Goal: Transaction & Acquisition: Book appointment/travel/reservation

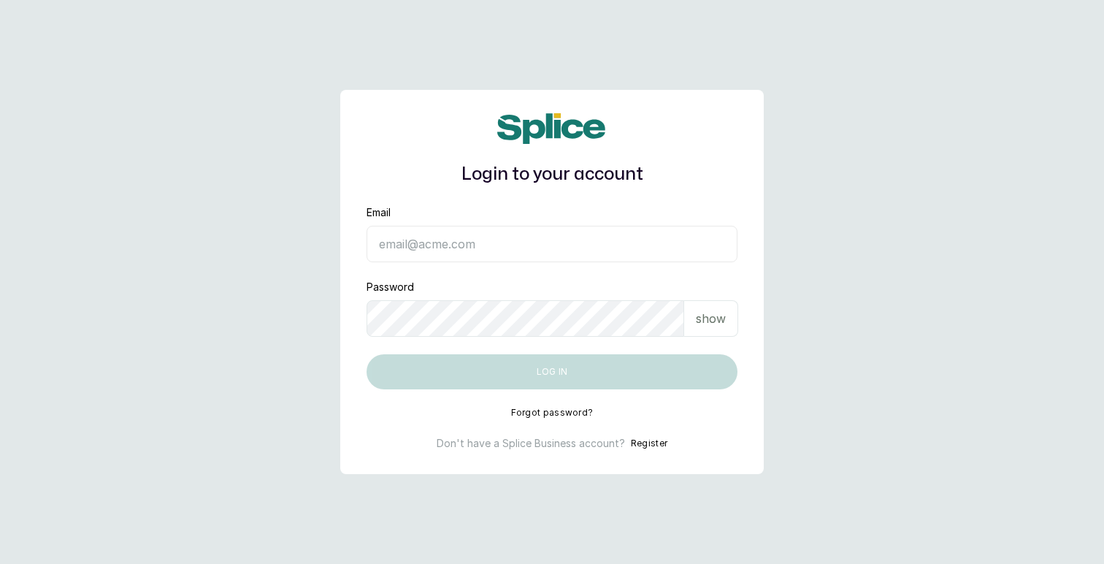
click at [548, 246] on input "Email" at bounding box center [552, 244] width 371 height 37
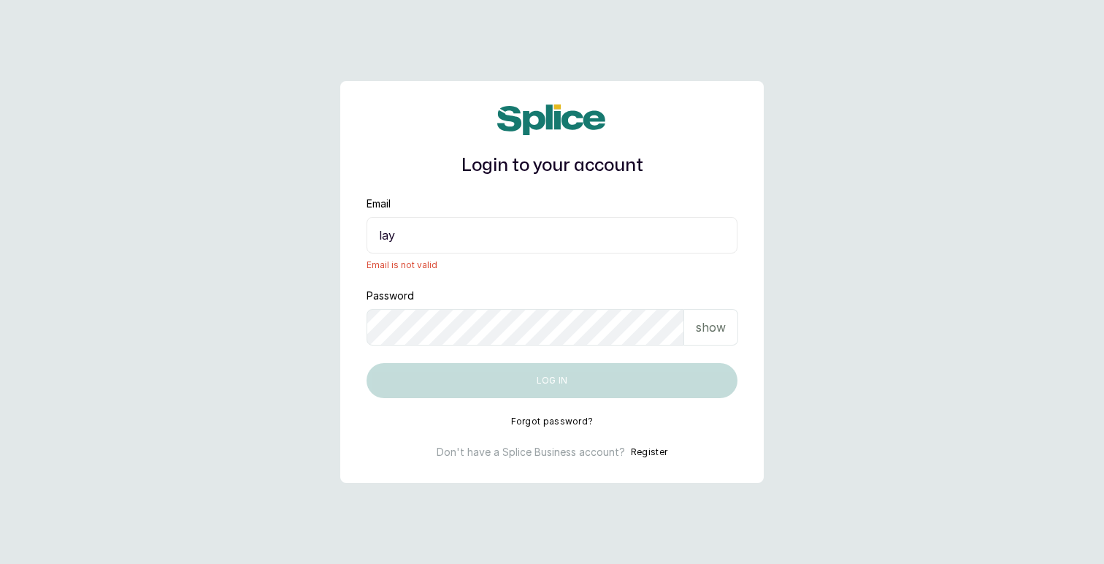
type input "layo@withsplice.com"
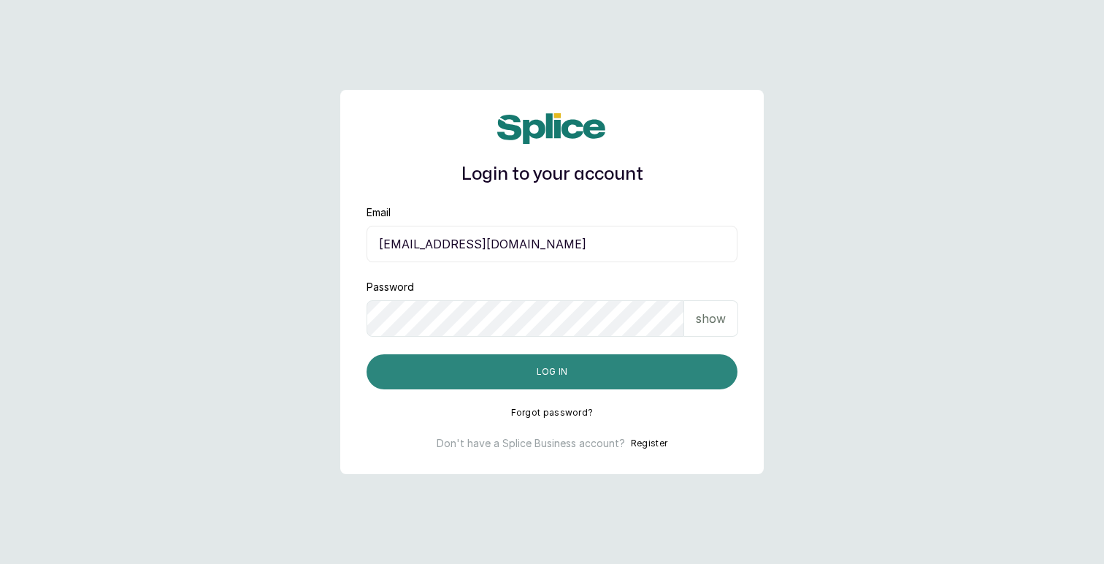
click at [610, 372] on button "Log in" at bounding box center [552, 371] width 371 height 35
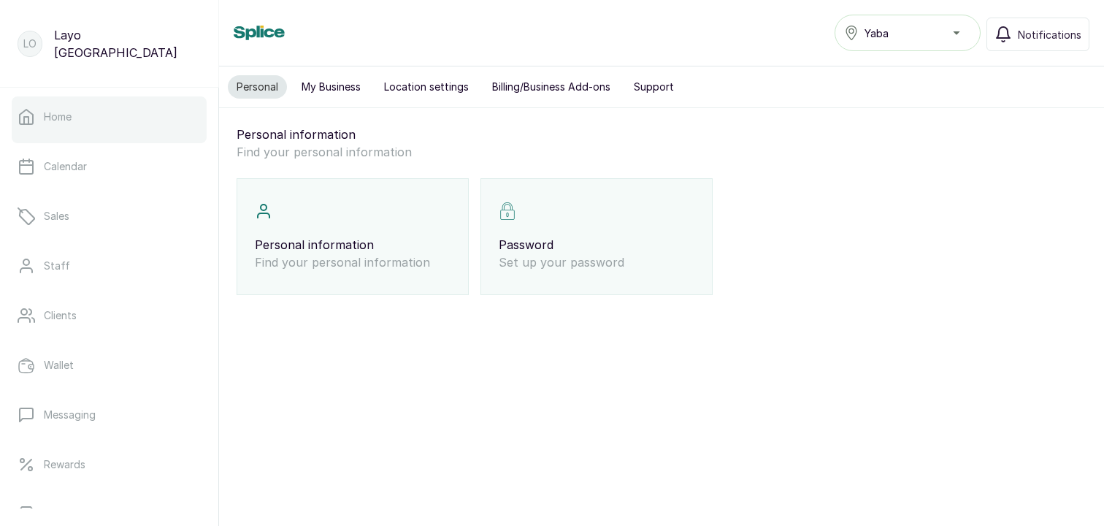
click at [145, 118] on link "Home" at bounding box center [109, 116] width 195 height 41
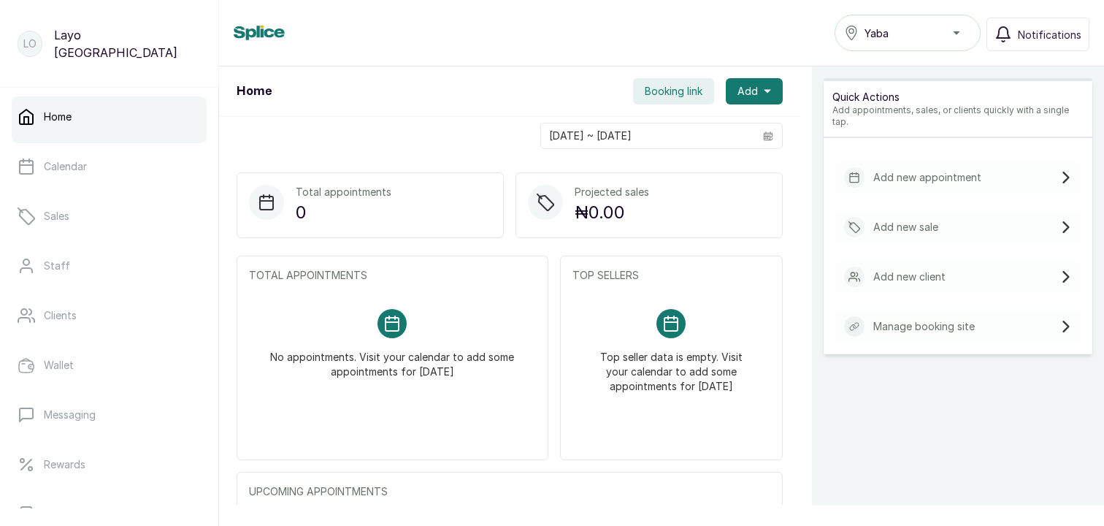
click at [924, 41] on div "Yaba" at bounding box center [907, 33] width 127 height 18
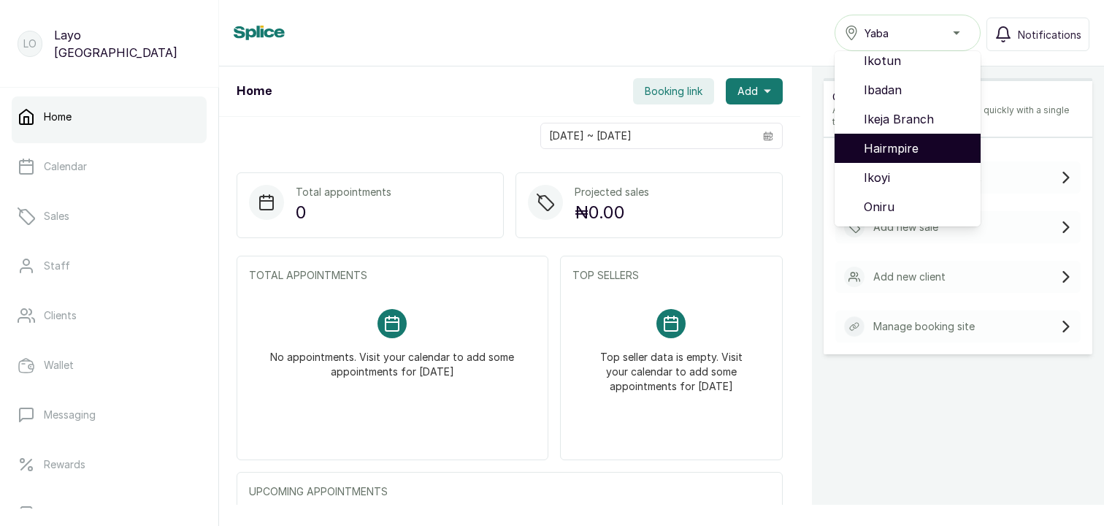
scroll to position [93, 0]
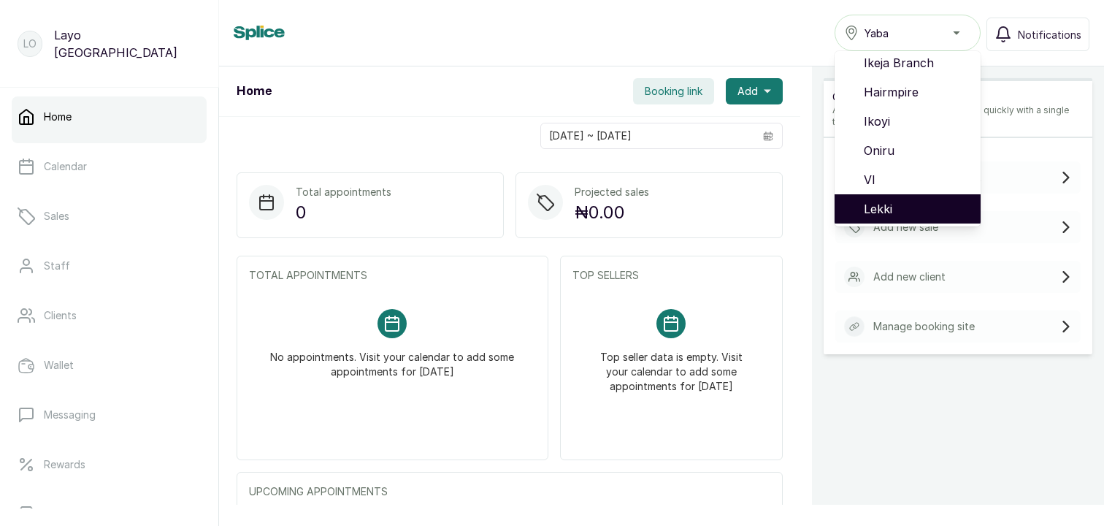
click at [907, 207] on span "Lekki" at bounding box center [916, 209] width 105 height 18
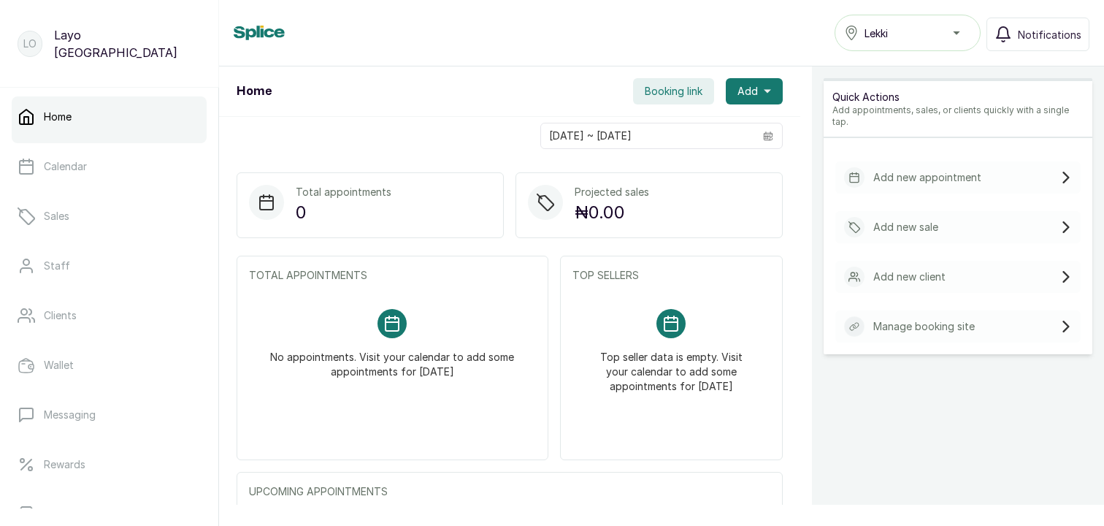
click at [687, 93] on span "Booking link" at bounding box center [674, 91] width 58 height 15
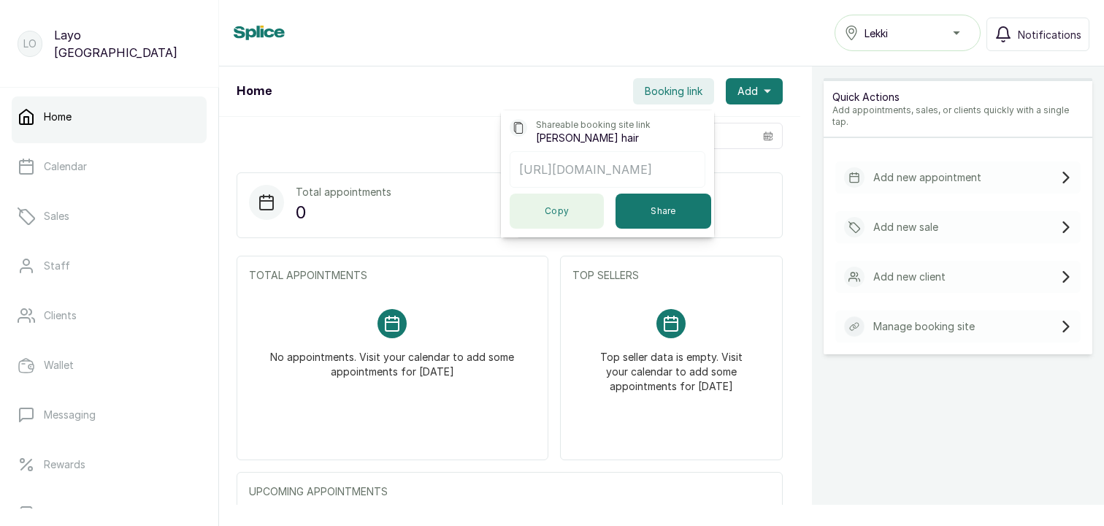
click at [553, 215] on button "Copy" at bounding box center [557, 210] width 94 height 35
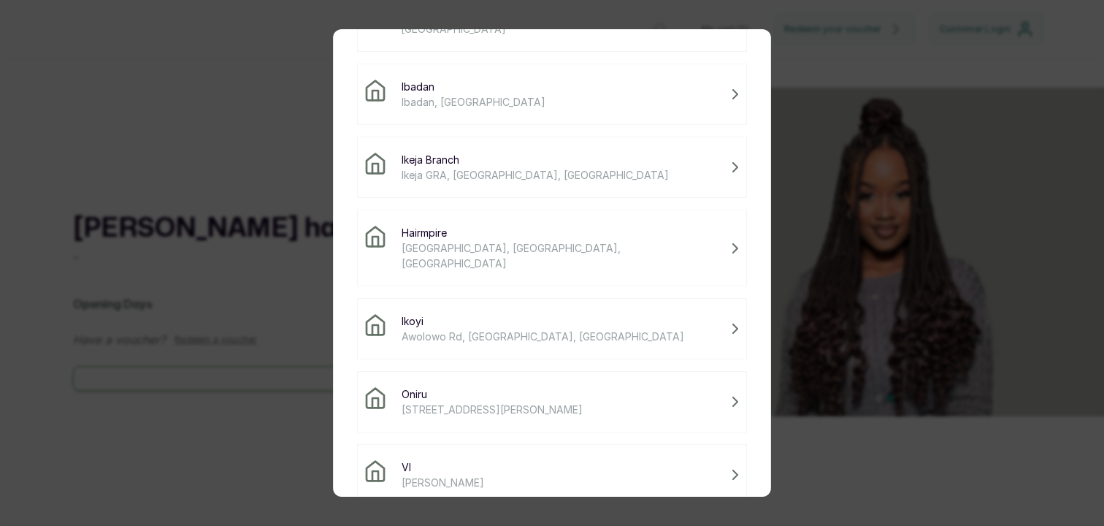
scroll to position [261, 0]
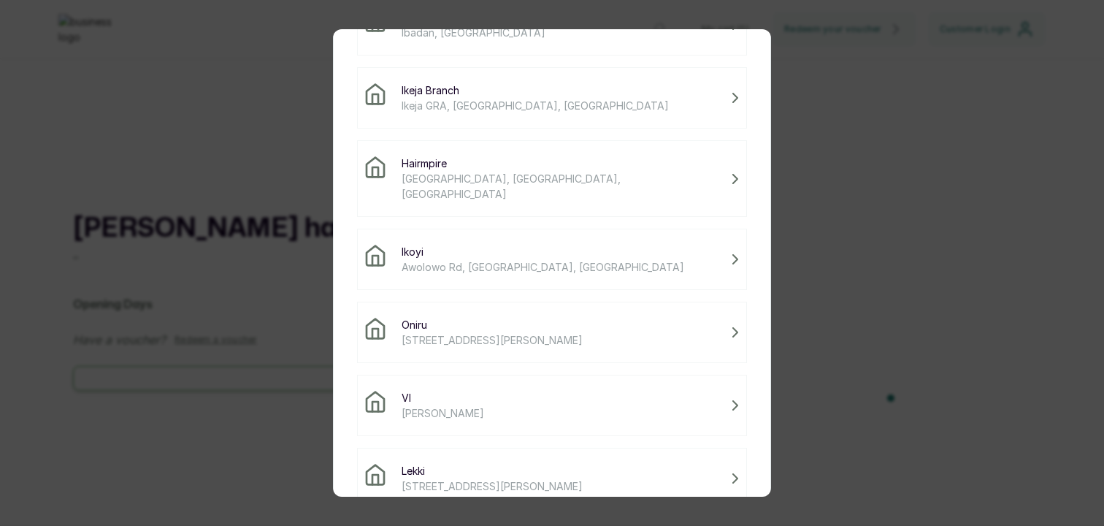
click at [545, 463] on span "Lekki" at bounding box center [492, 470] width 181 height 15
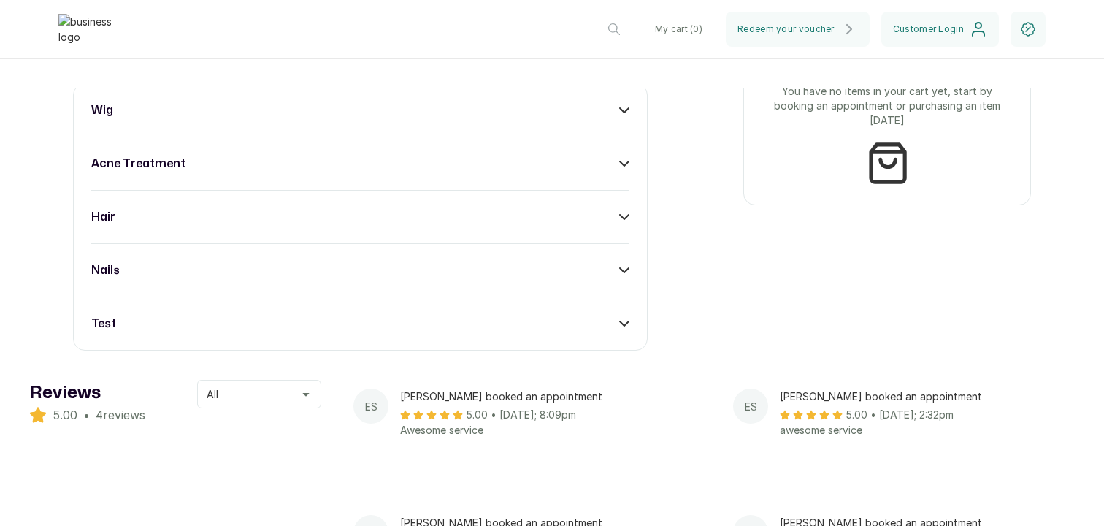
scroll to position [653, 0]
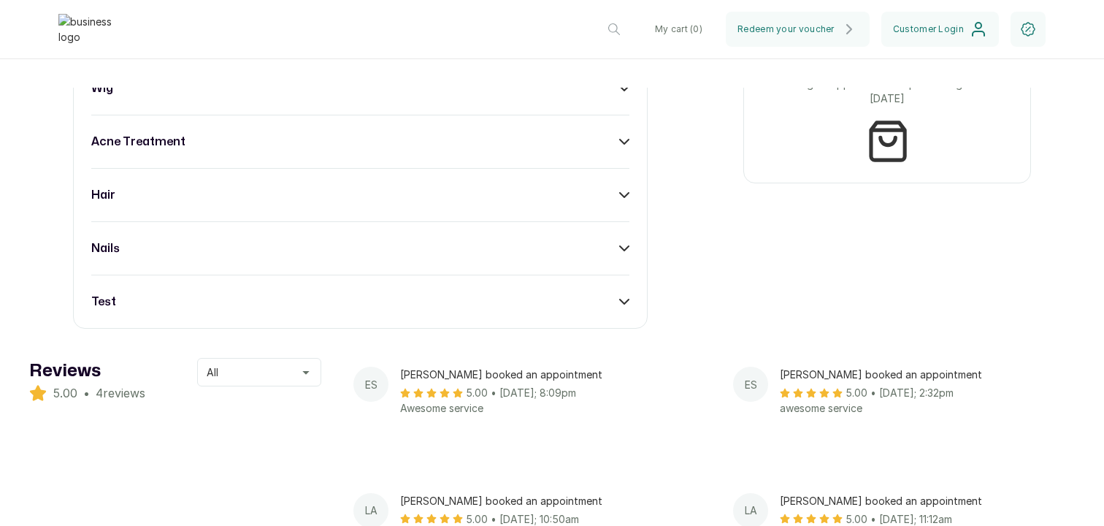
click at [621, 307] on icon at bounding box center [624, 301] width 10 height 10
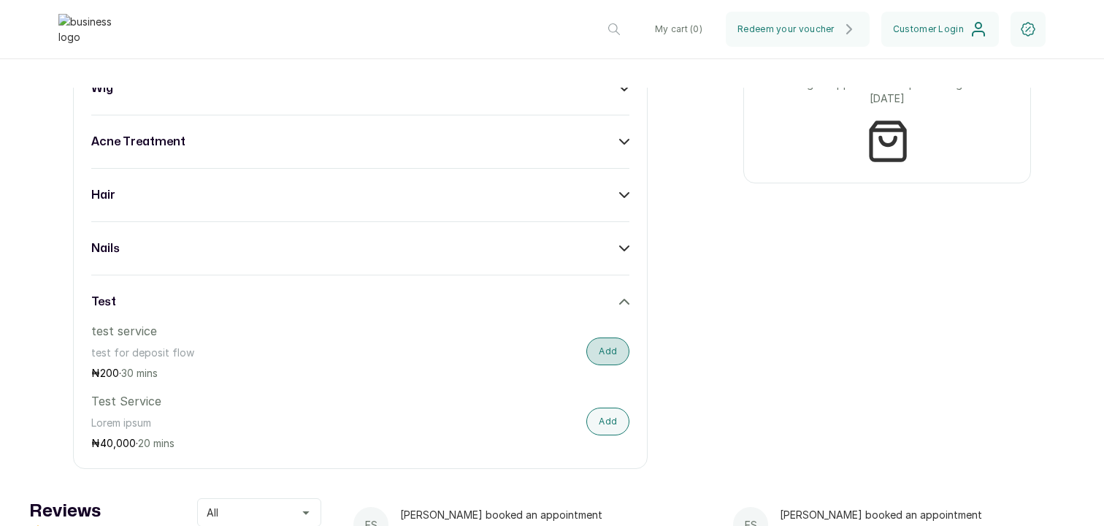
click at [610, 354] on button "Add" at bounding box center [607, 351] width 43 height 28
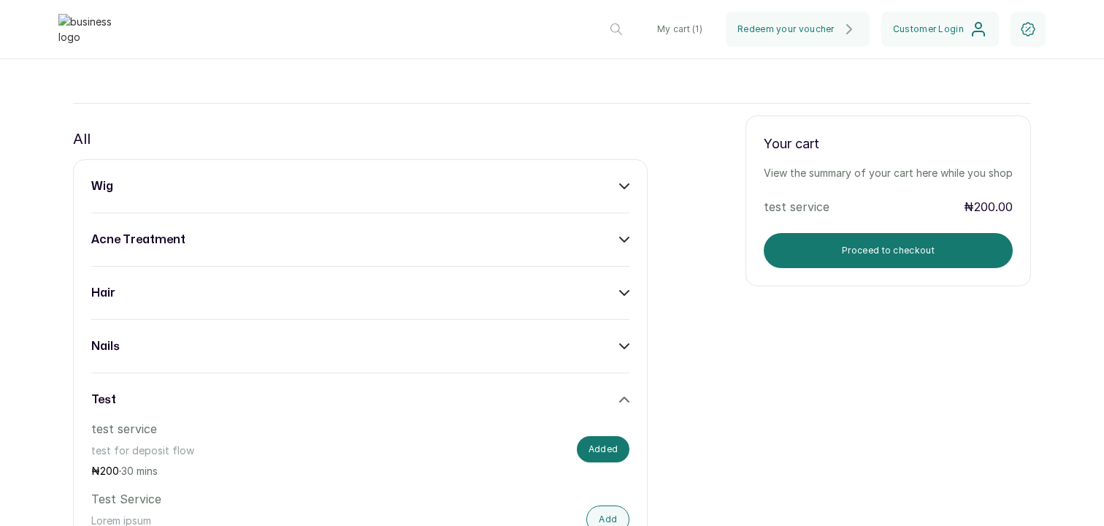
scroll to position [546, 0]
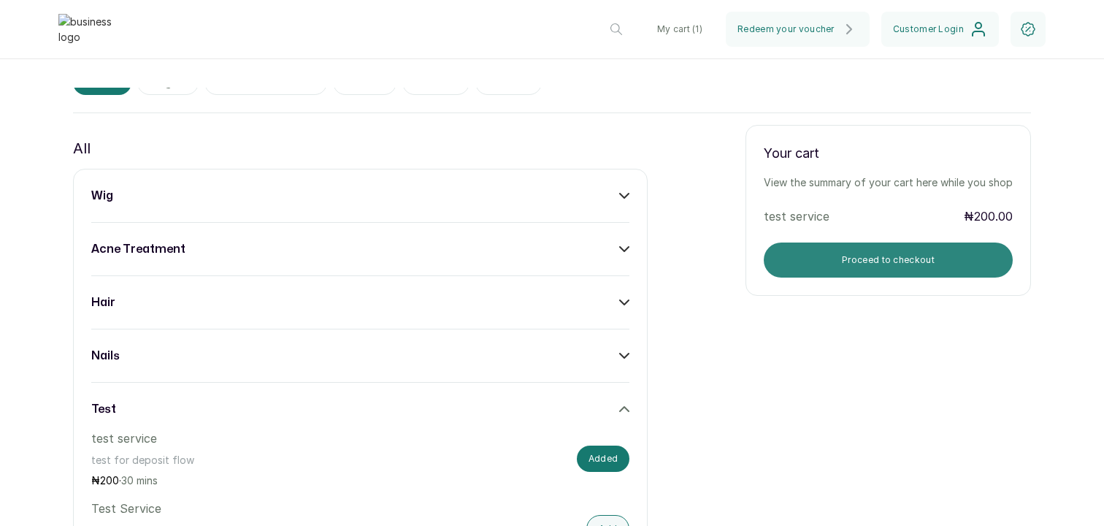
click at [917, 269] on button "Proceed to checkout" at bounding box center [888, 259] width 249 height 35
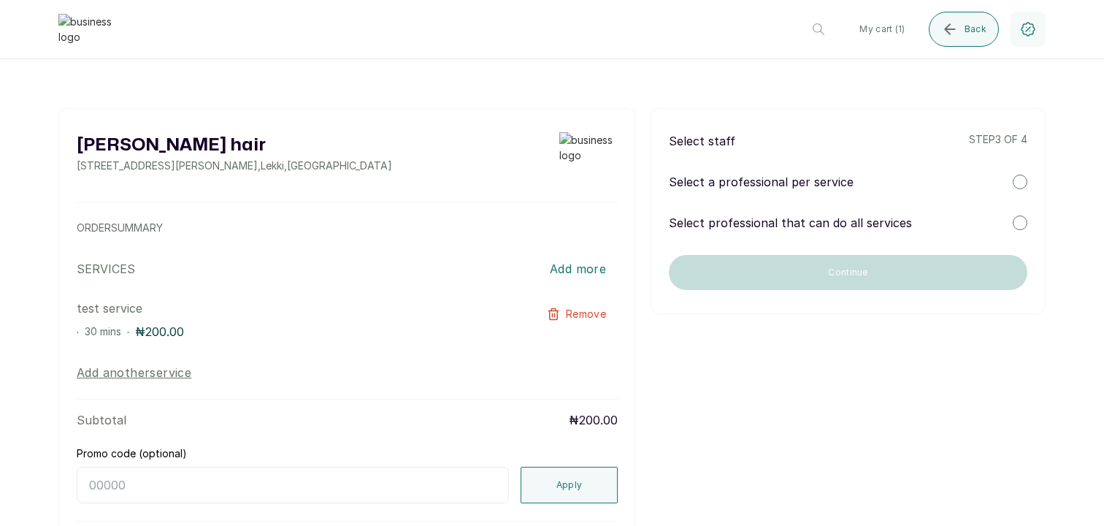
scroll to position [0, 0]
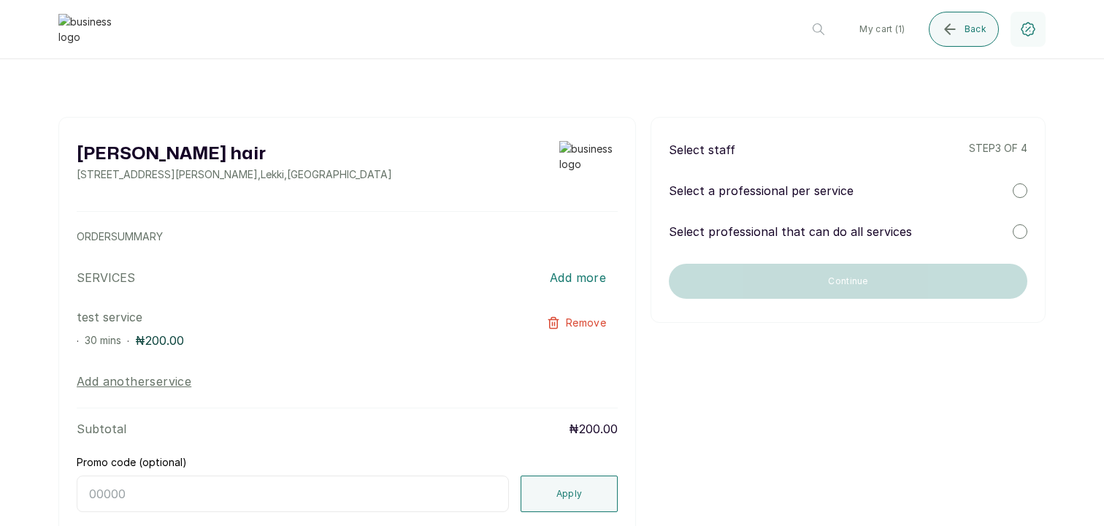
click at [1017, 191] on div at bounding box center [1020, 190] width 15 height 15
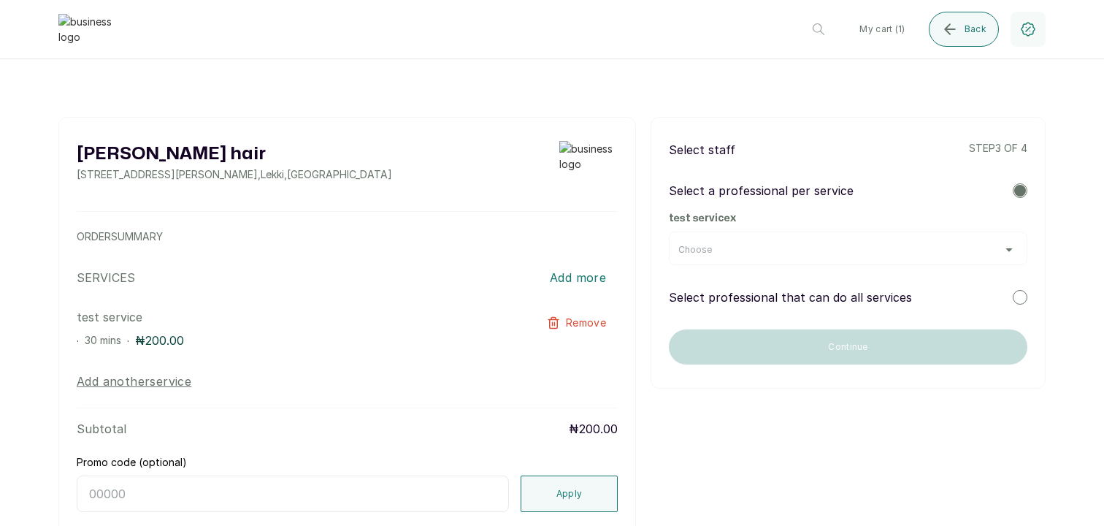
click at [980, 244] on div "Choose" at bounding box center [848, 250] width 340 height 12
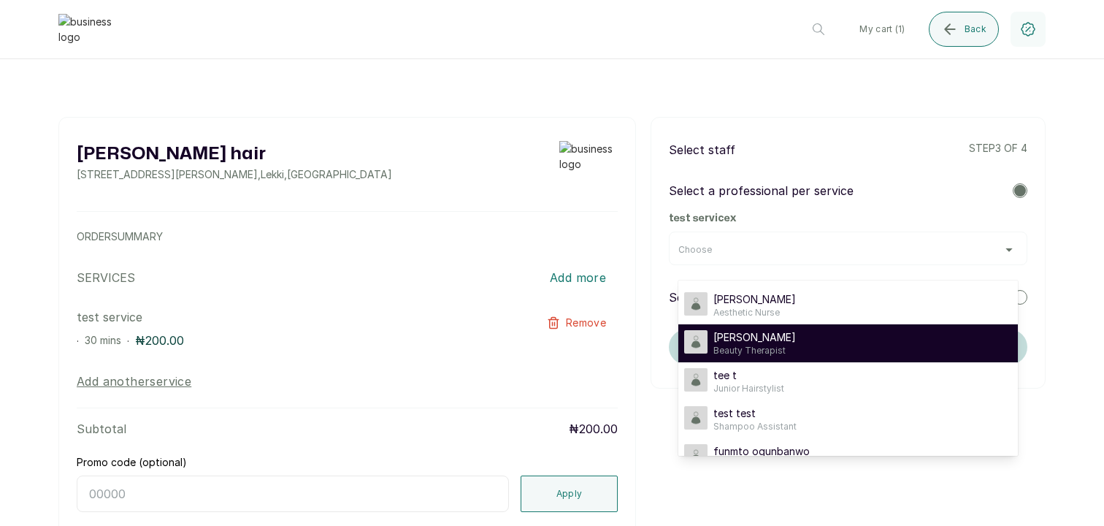
click at [827, 347] on div "Layomi Og Beauty Therapist" at bounding box center [848, 343] width 328 height 26
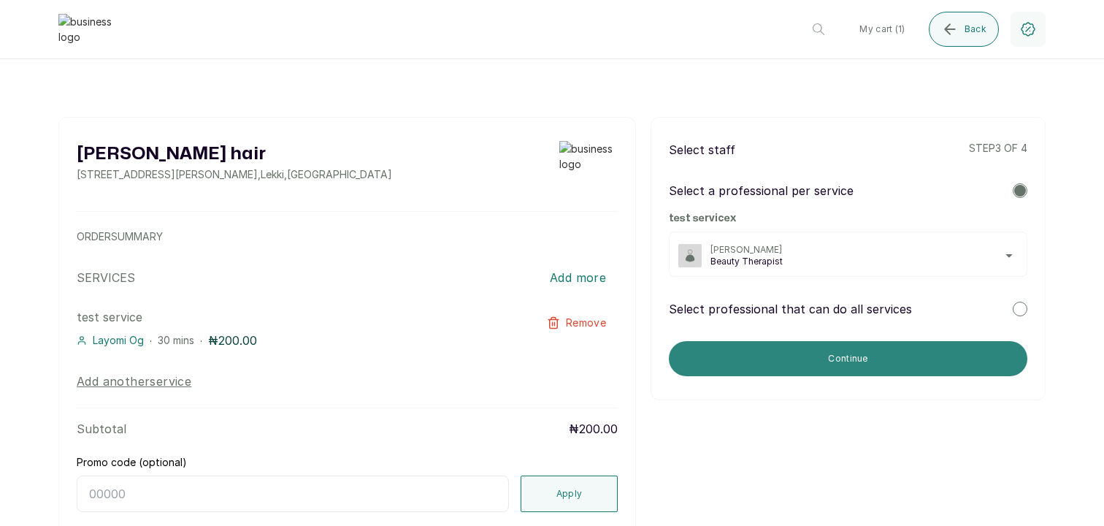
click at [848, 360] on button "Continue" at bounding box center [848, 358] width 359 height 35
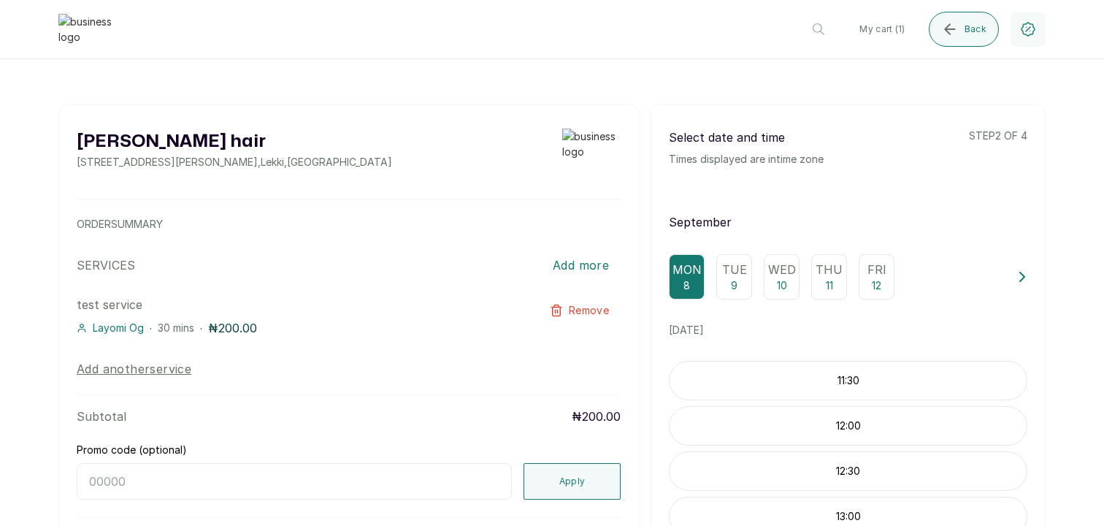
scroll to position [18, 0]
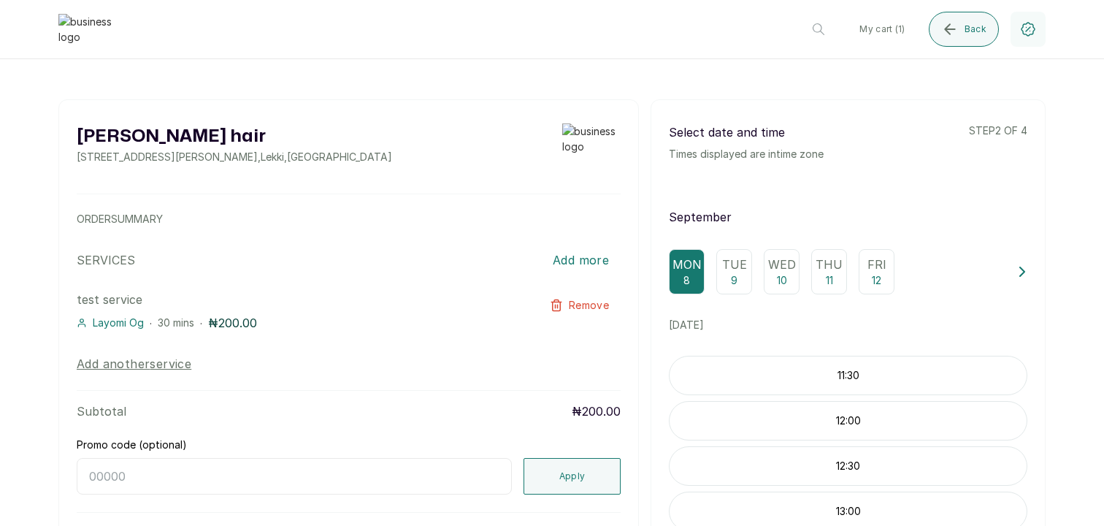
click at [865, 375] on p "11:30" at bounding box center [848, 375] width 357 height 15
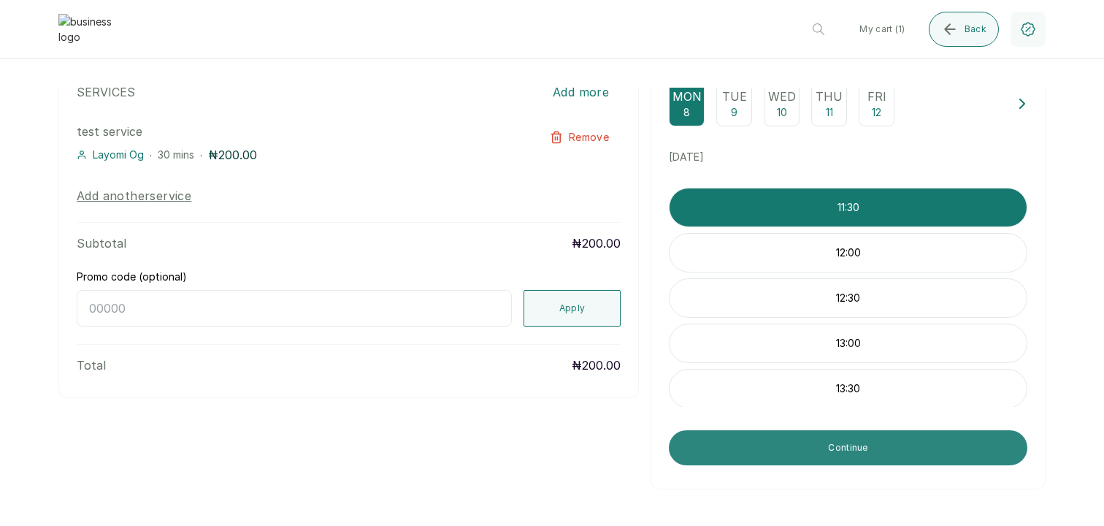
click at [892, 444] on button "Continue" at bounding box center [848, 447] width 359 height 35
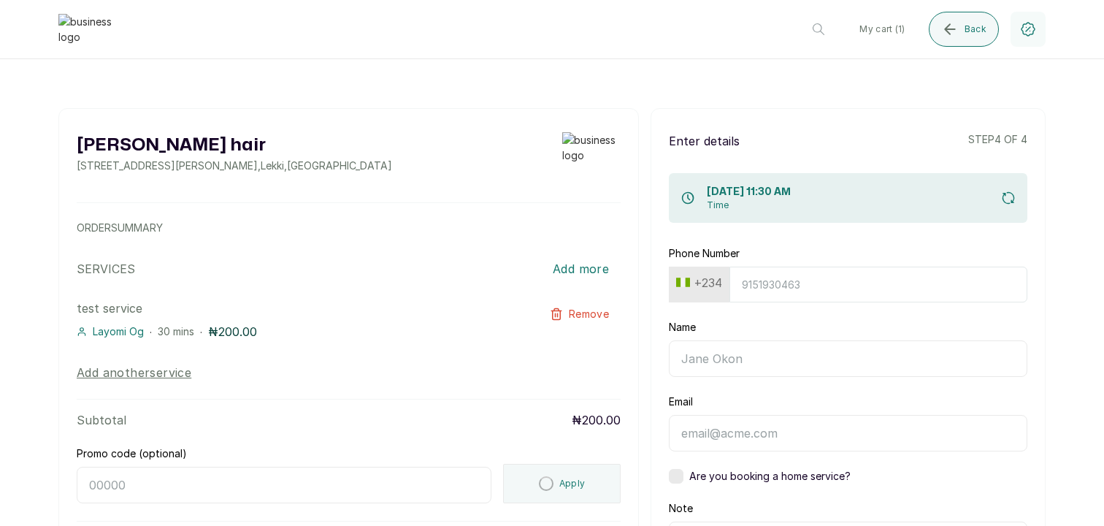
scroll to position [0, 0]
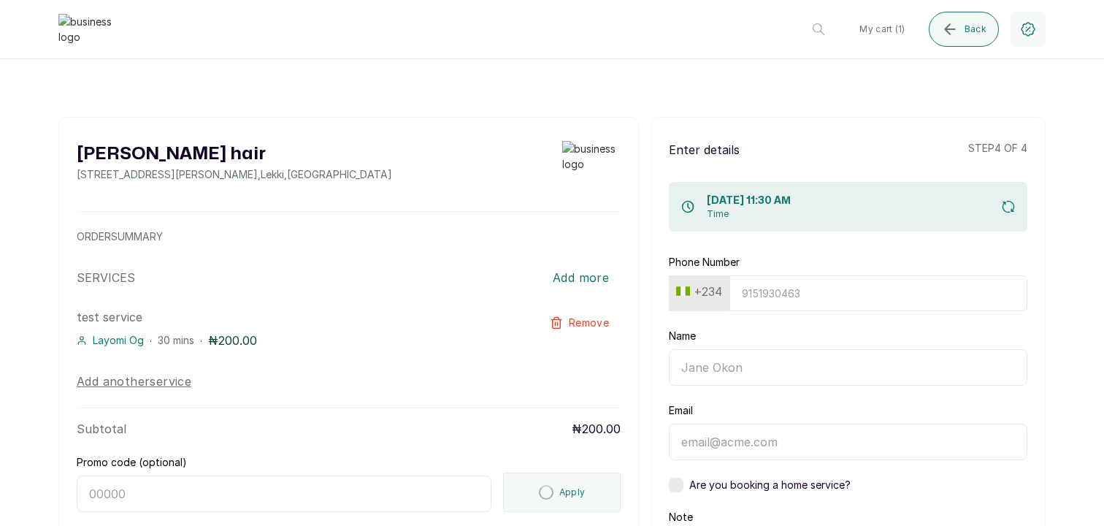
click at [821, 298] on input "Phone Number" at bounding box center [878, 293] width 298 height 36
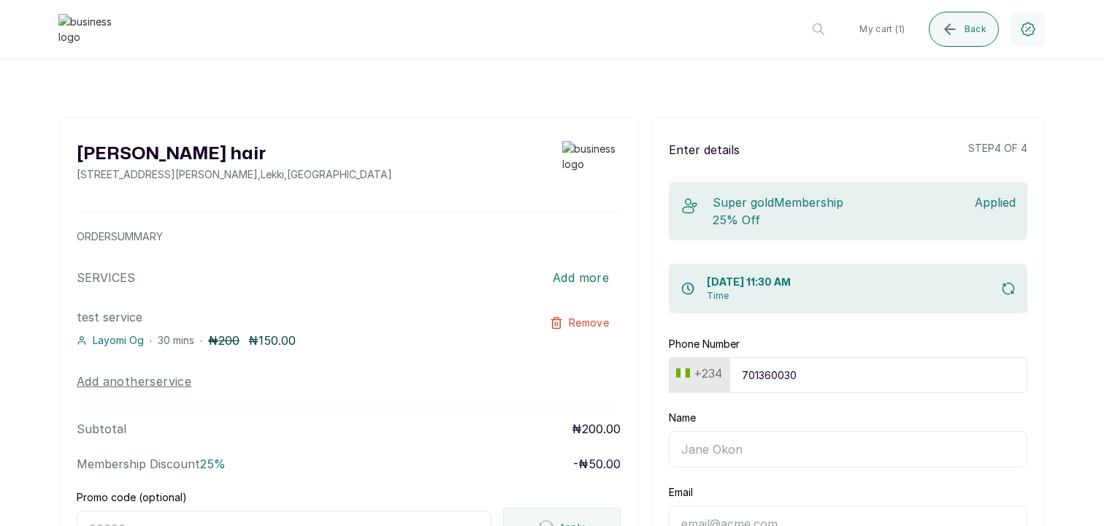
type input "7013600303"
type input "Layo"
type input "[EMAIL_ADDRESS][DOMAIN_NAME]"
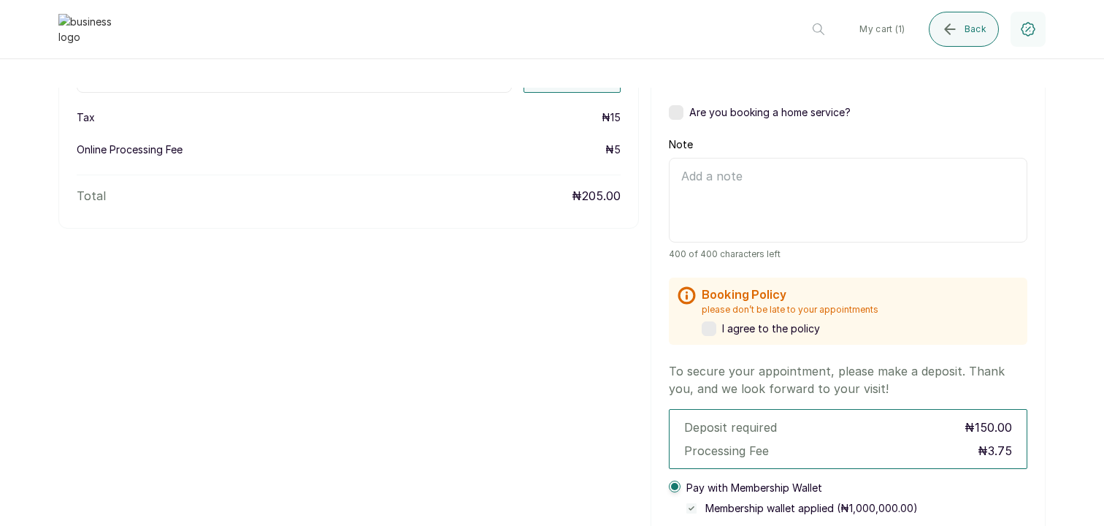
scroll to position [461, 0]
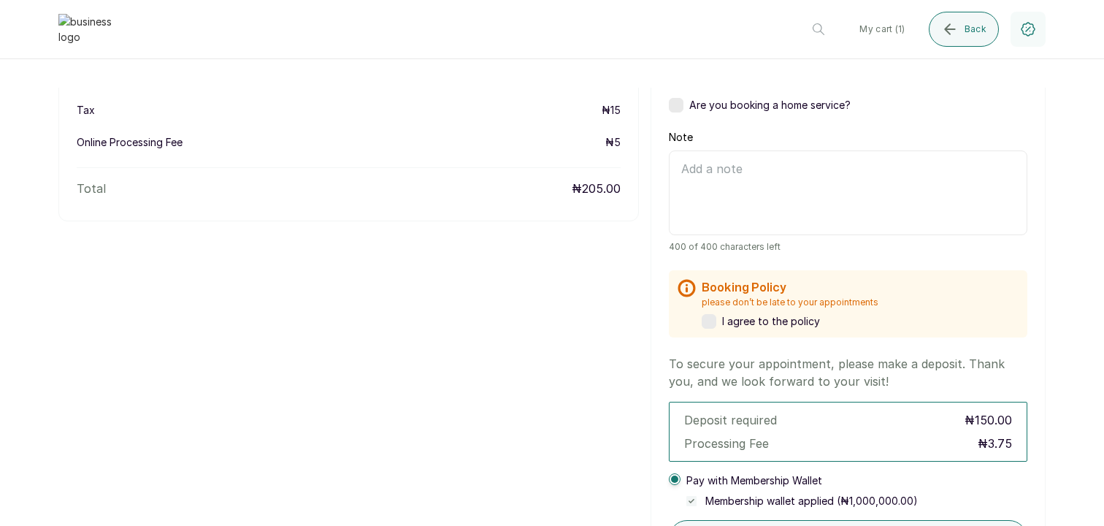
type input "7013600303"
click at [708, 323] on label at bounding box center [709, 321] width 15 height 15
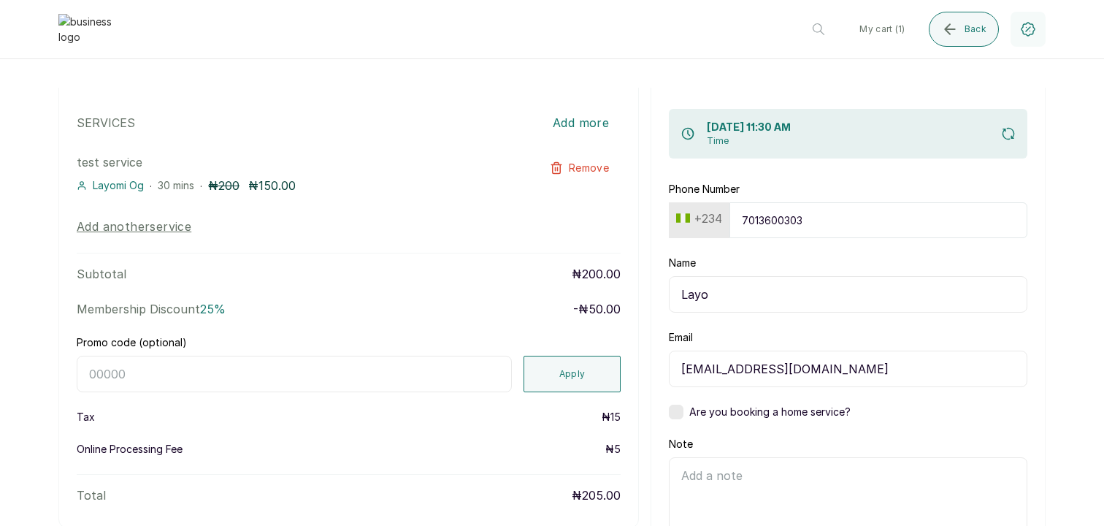
scroll to position [152, 0]
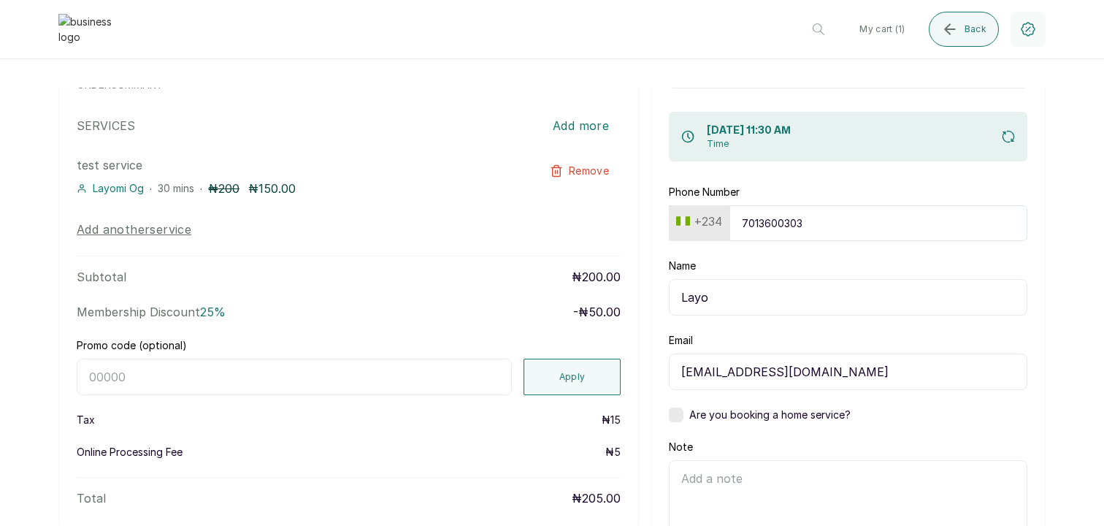
click at [713, 212] on button "+234" at bounding box center [699, 221] width 58 height 23
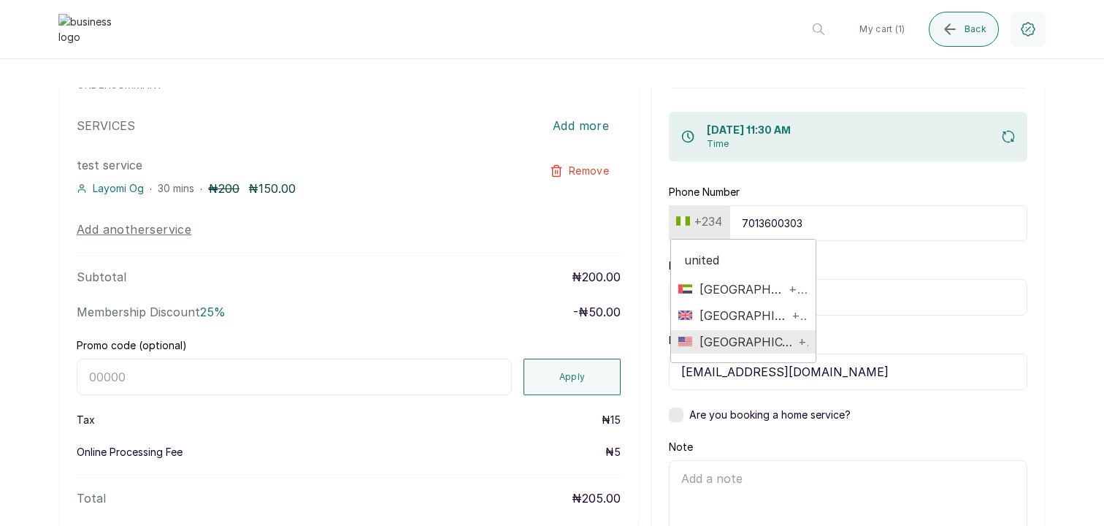
type input "united"
click at [735, 344] on span "United States" at bounding box center [742, 342] width 101 height 18
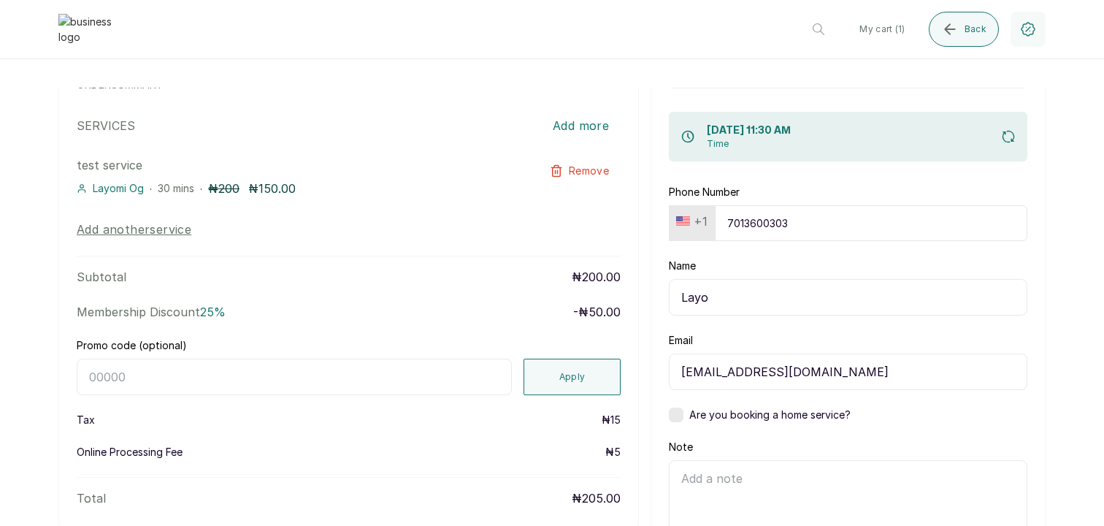
click at [762, 223] on input "7013600303" at bounding box center [871, 223] width 313 height 36
type input "469619703"
type input "4696197033"
type input "Layo Ogun"
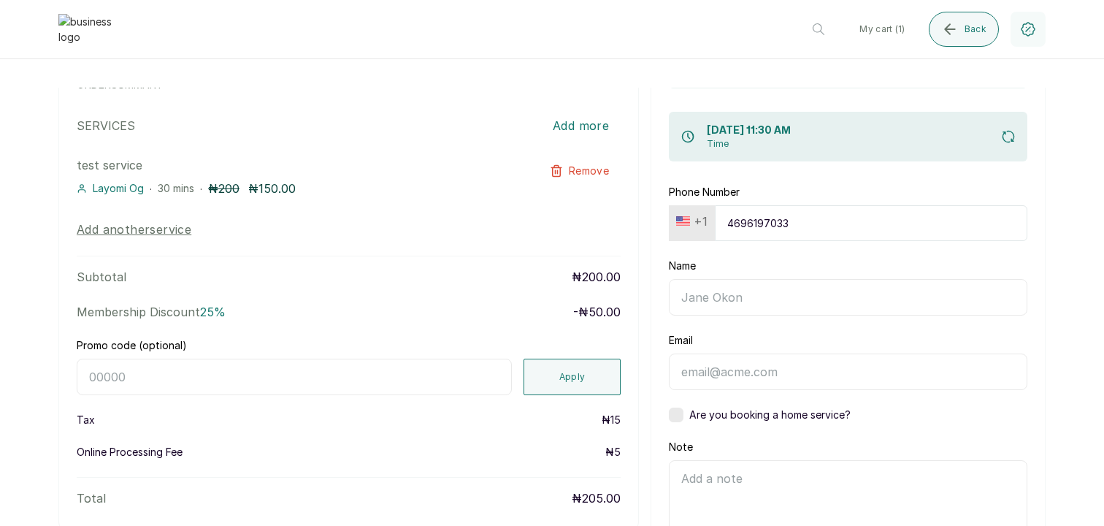
type input "layoogunbanwo@yahoo.com"
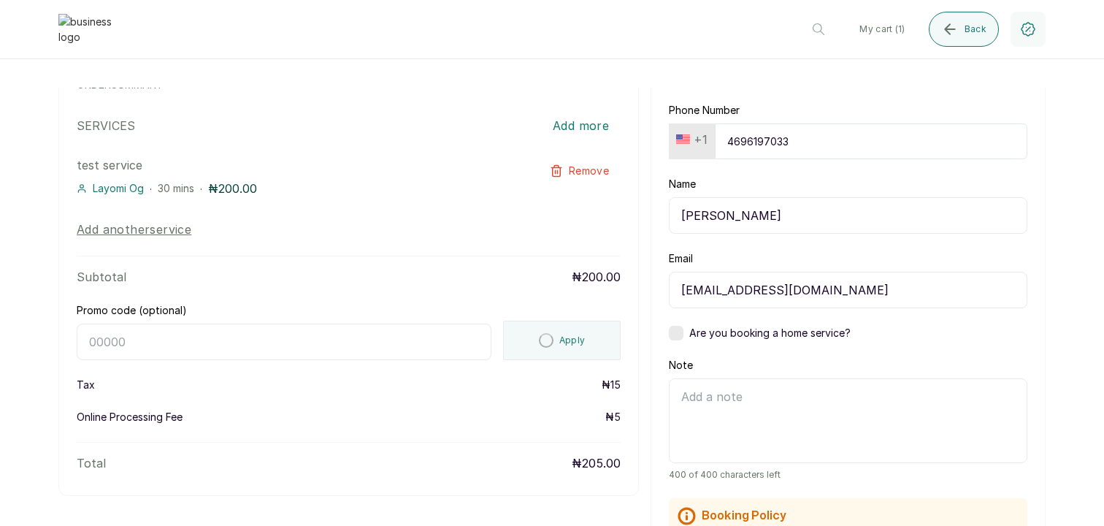
click at [1011, 257] on div "Email layoogunbanwo@yahoo.com" at bounding box center [848, 279] width 359 height 57
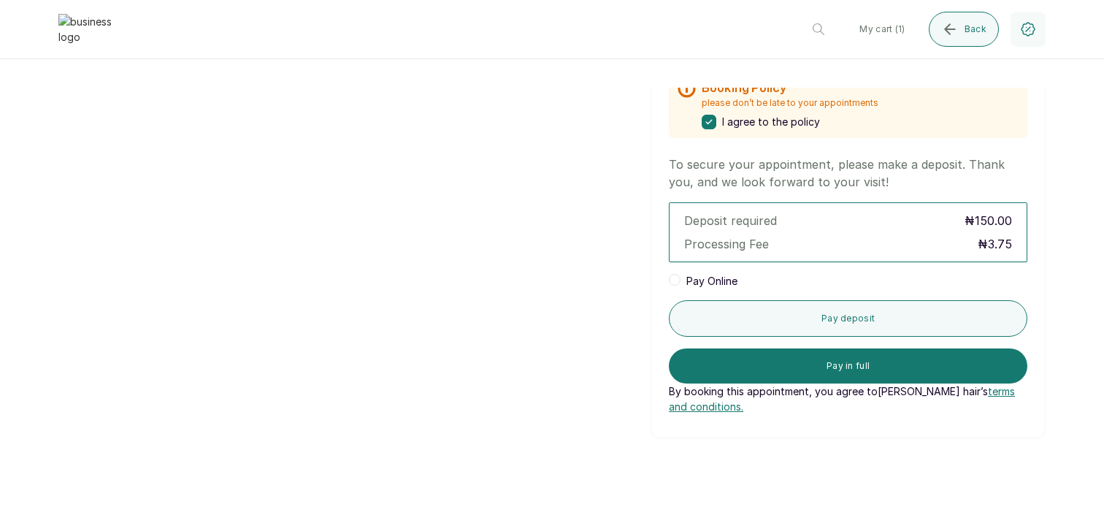
scroll to position [580, 0]
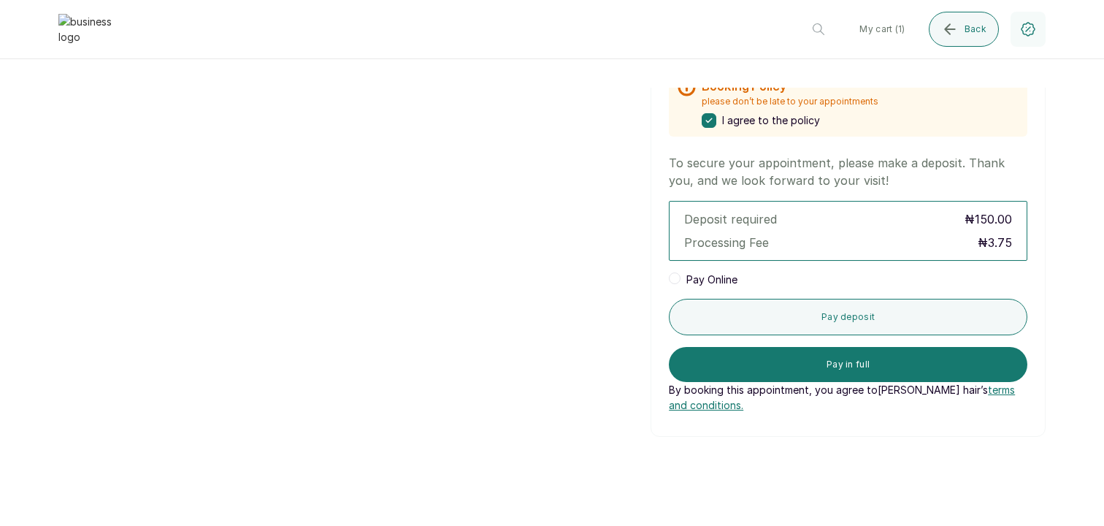
click at [674, 280] on span at bounding box center [675, 278] width 12 height 12
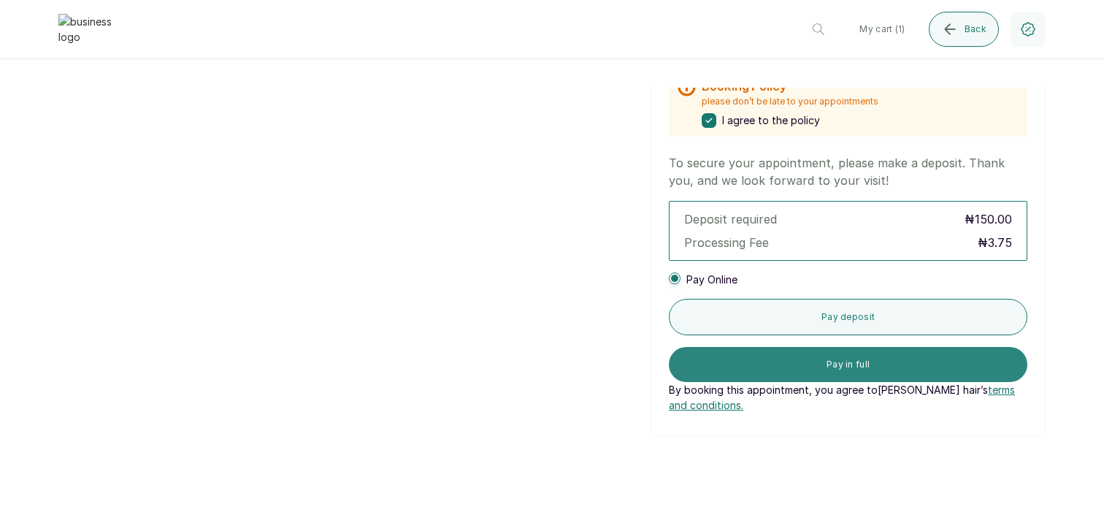
click at [854, 362] on button "Pay in full" at bounding box center [848, 364] width 359 height 35
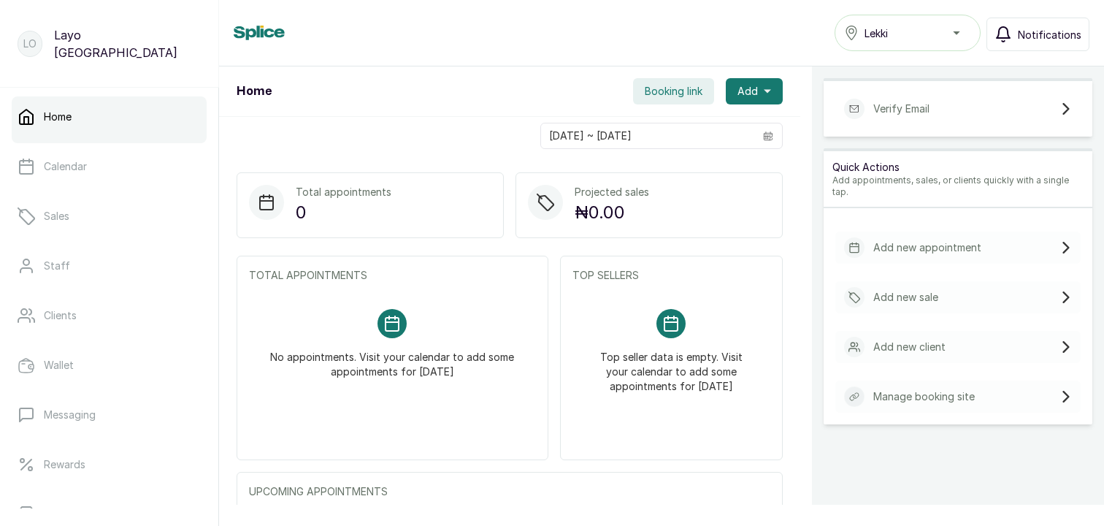
click at [1065, 31] on span "Notifications" at bounding box center [1050, 34] width 64 height 15
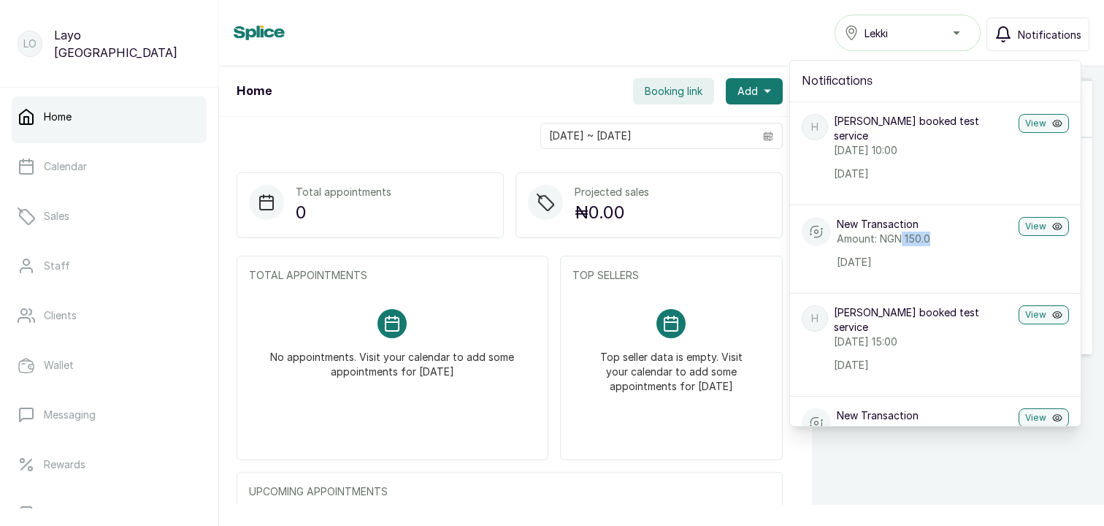
drag, startPoint x: 904, startPoint y: 225, endPoint x: 944, endPoint y: 223, distance: 40.2
click at [944, 231] on p "Amount: NGN 150.0" at bounding box center [925, 238] width 176 height 15
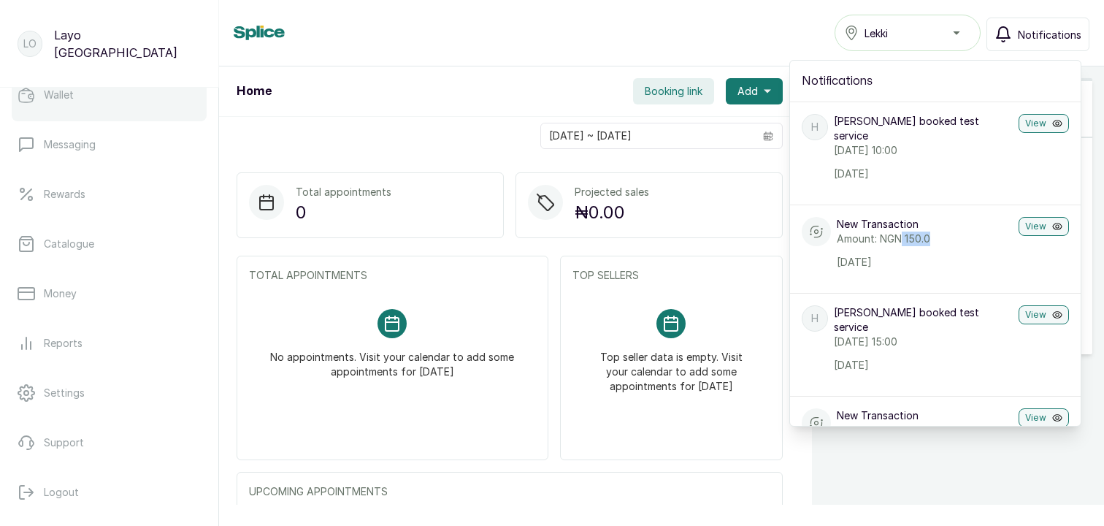
scroll to position [283, 0]
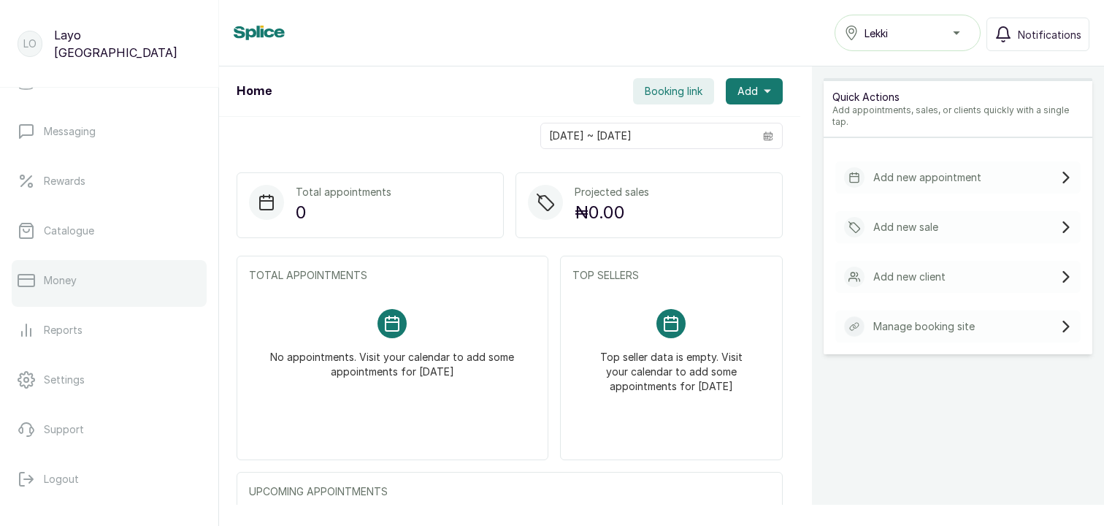
click at [53, 288] on link "Money" at bounding box center [109, 280] width 195 height 41
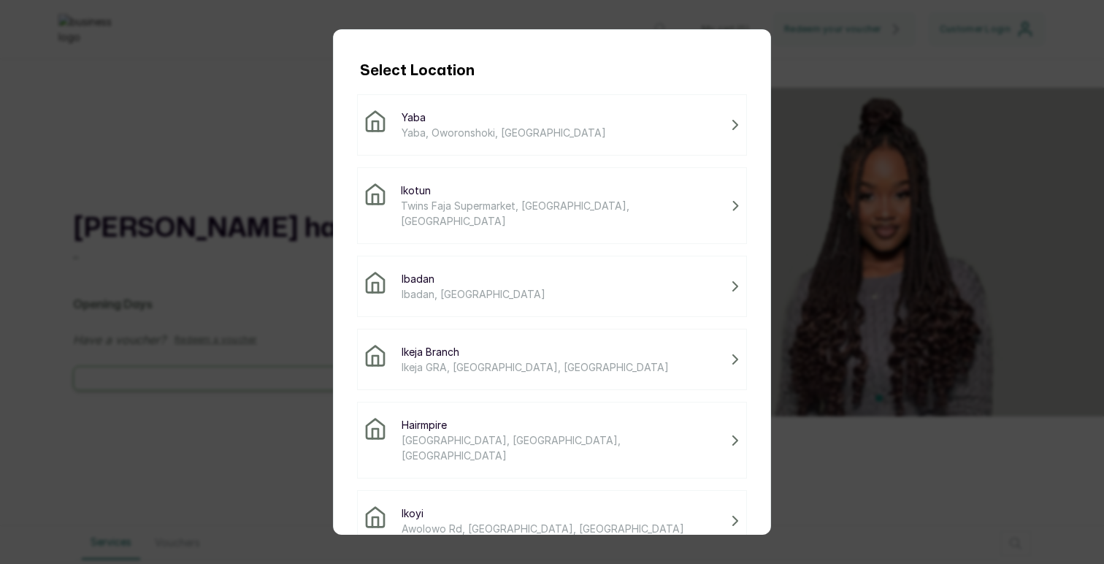
scroll to position [223, 0]
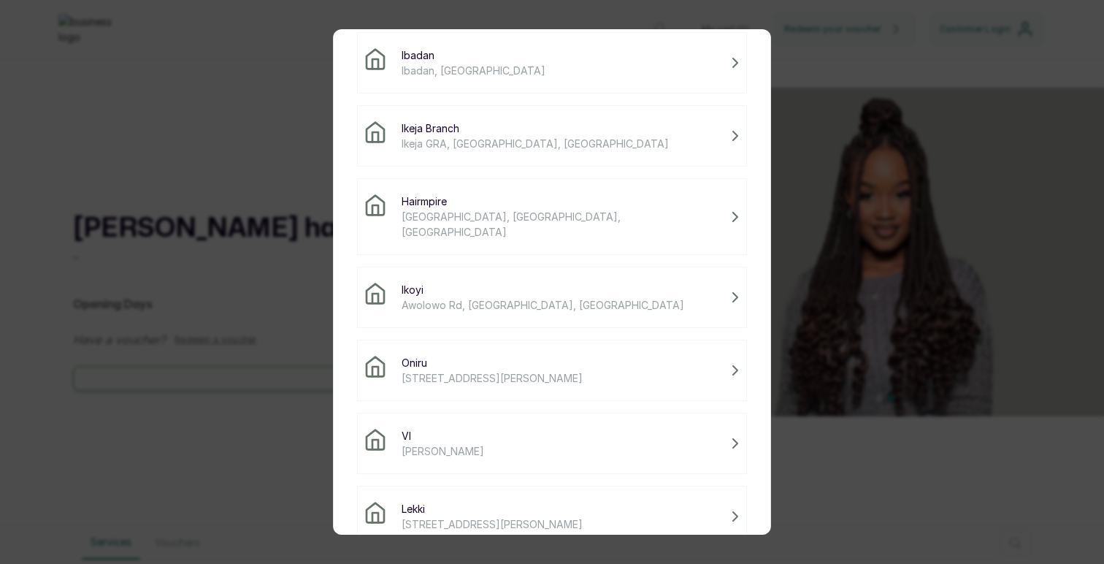
click at [486, 516] on span "[STREET_ADDRESS][PERSON_NAME]" at bounding box center [492, 523] width 181 height 15
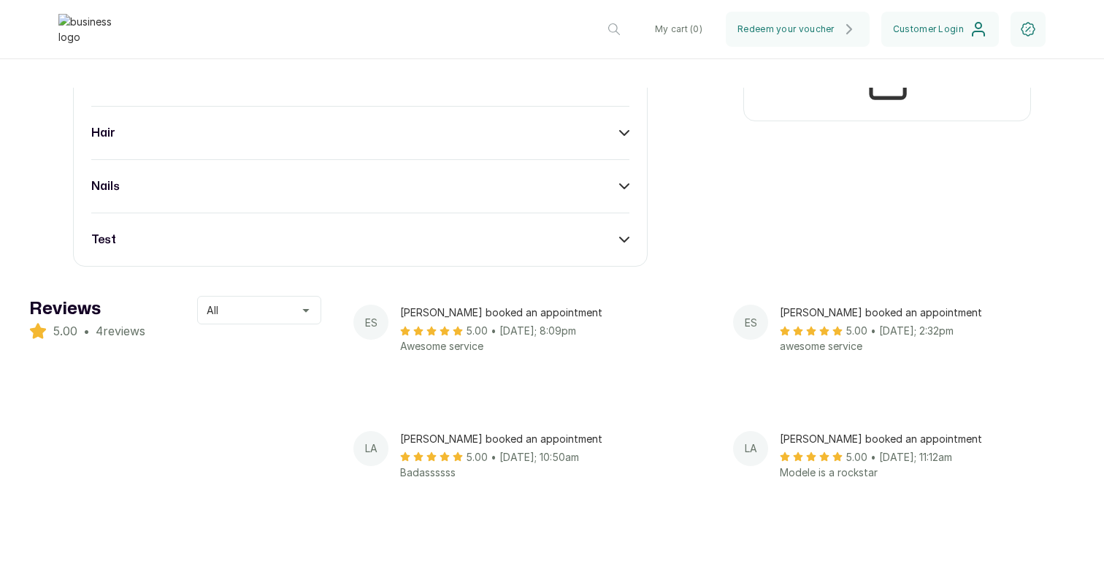
scroll to position [607, 0]
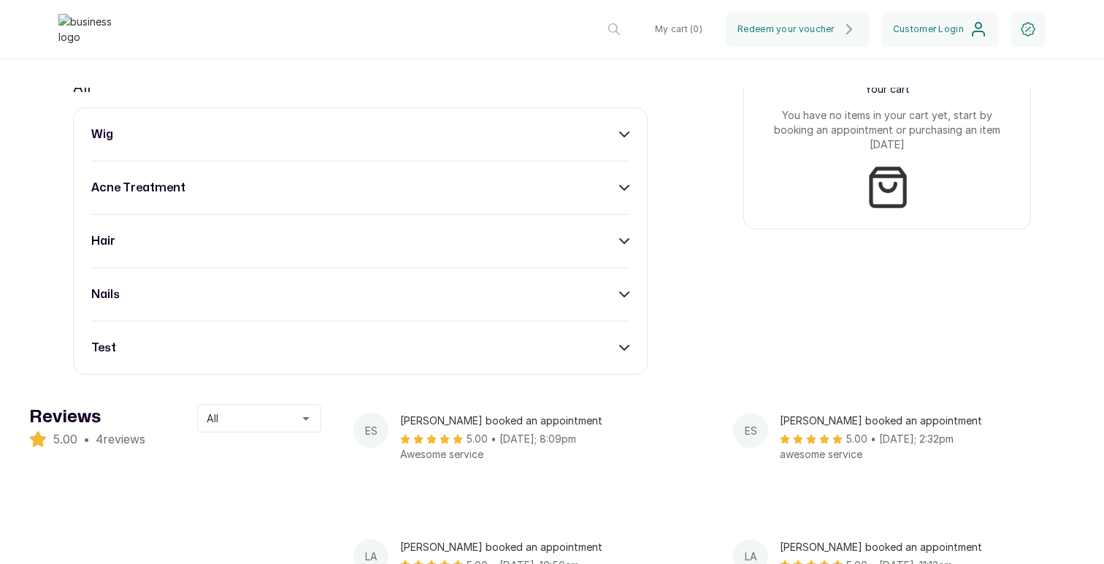
click at [602, 350] on div "test" at bounding box center [360, 348] width 538 height 18
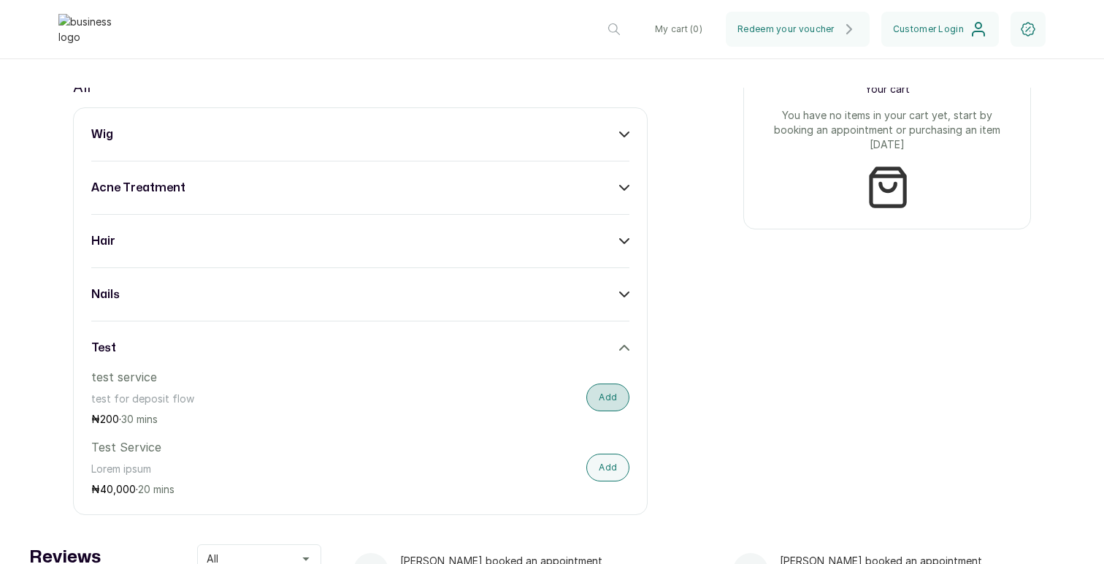
click at [620, 403] on button "Add" at bounding box center [607, 397] width 43 height 28
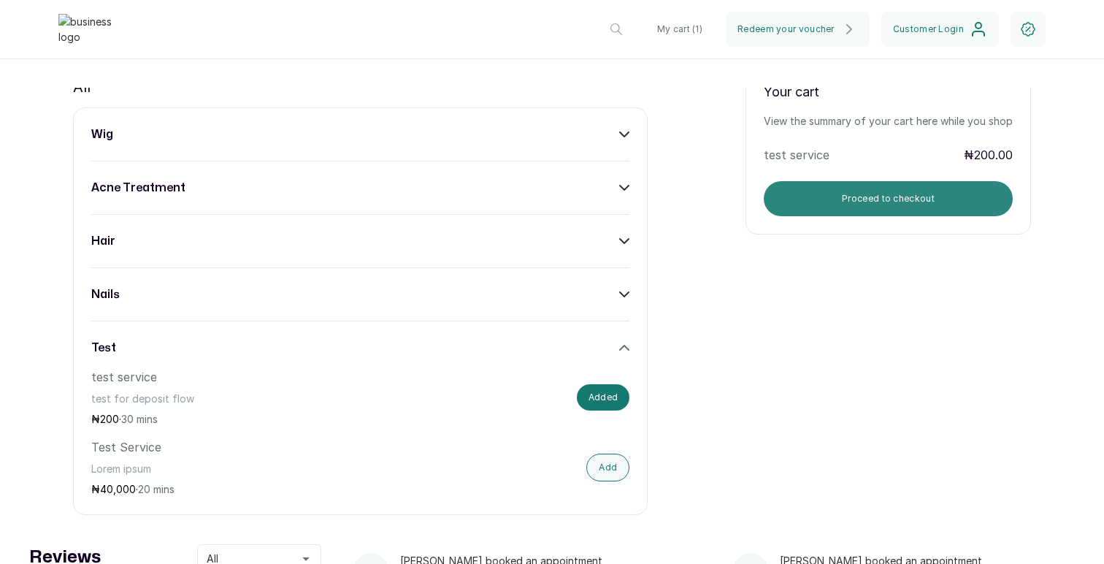
click at [893, 201] on button "Proceed to checkout" at bounding box center [888, 198] width 249 height 35
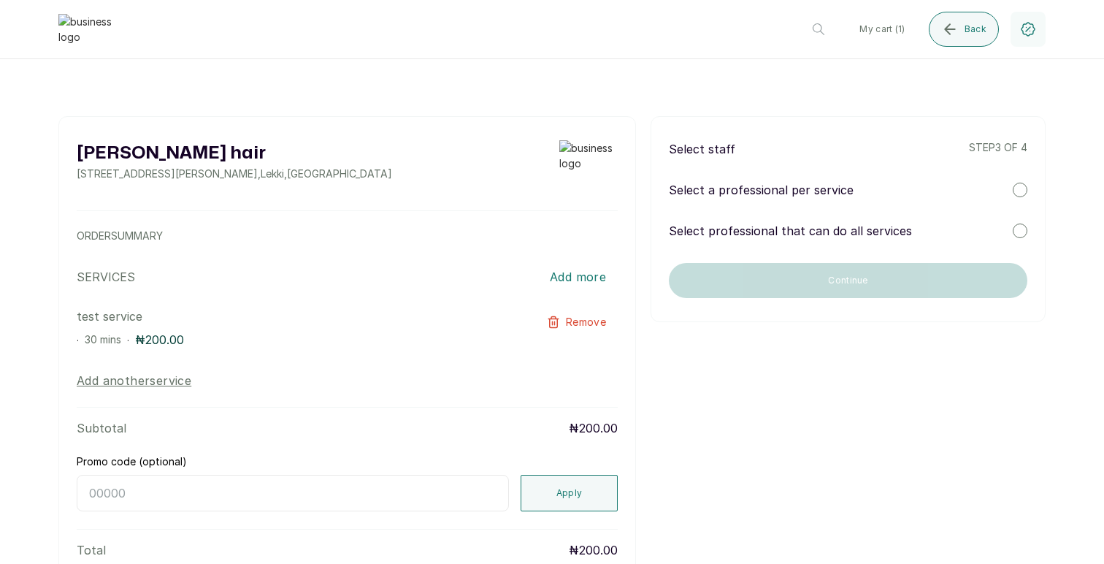
scroll to position [0, 0]
click at [885, 190] on div "Select a professional per service" at bounding box center [848, 191] width 359 height 18
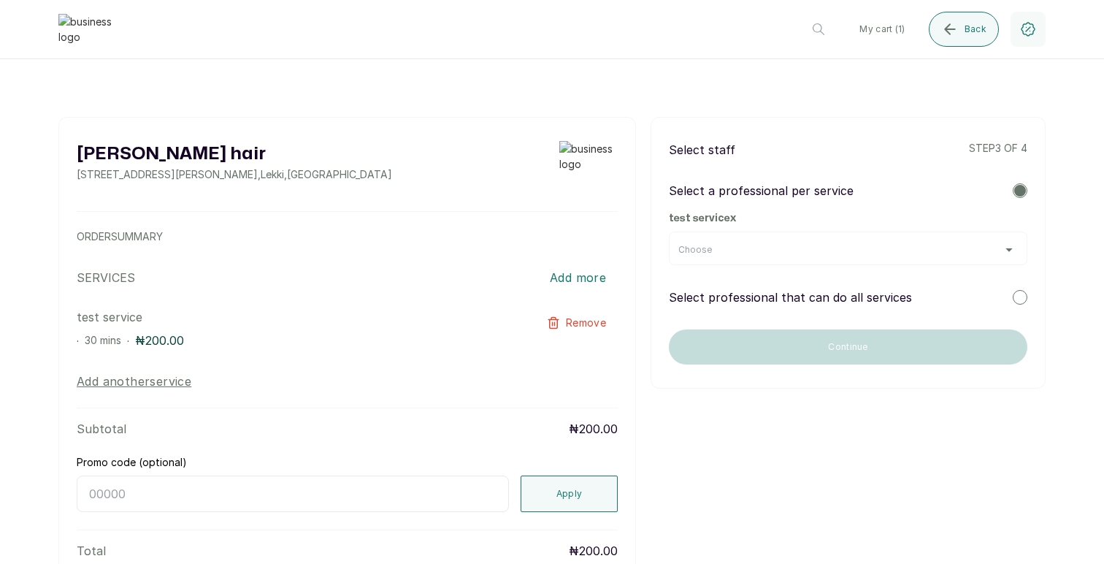
click at [852, 258] on div "Choose" at bounding box center [848, 248] width 359 height 34
click at [856, 250] on div "Choose" at bounding box center [848, 250] width 340 height 12
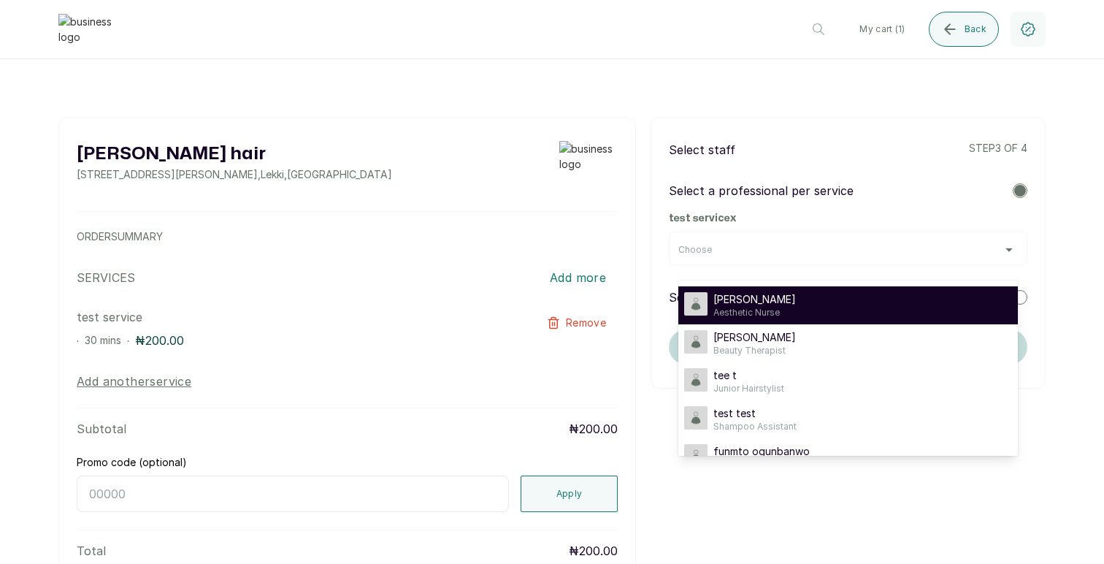
click at [850, 309] on div "[PERSON_NAME] Staff Aesthetic Nurse" at bounding box center [848, 305] width 328 height 26
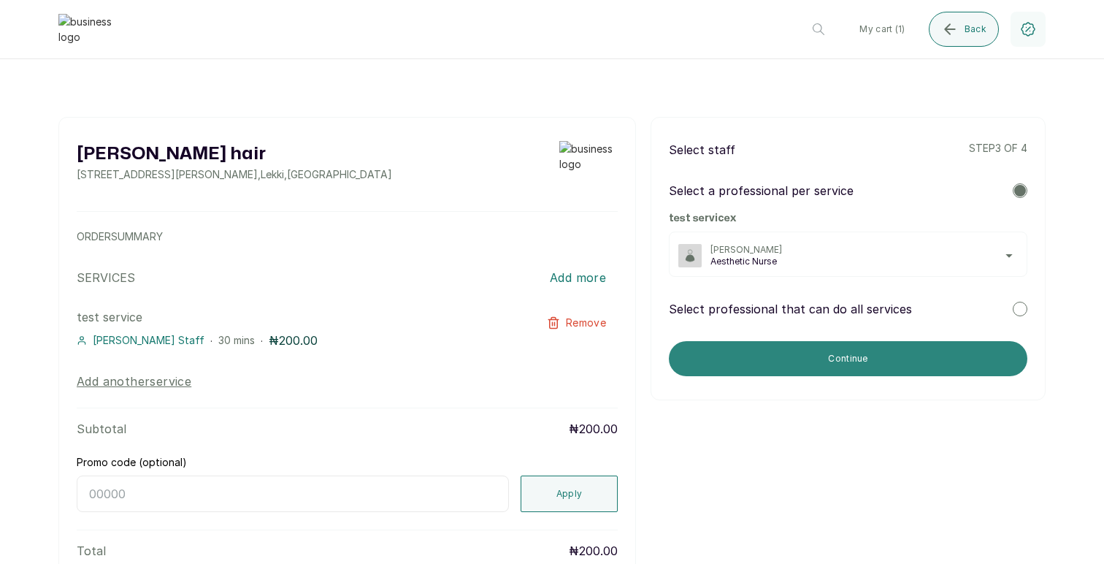
click at [854, 354] on button "Continue" at bounding box center [848, 358] width 359 height 35
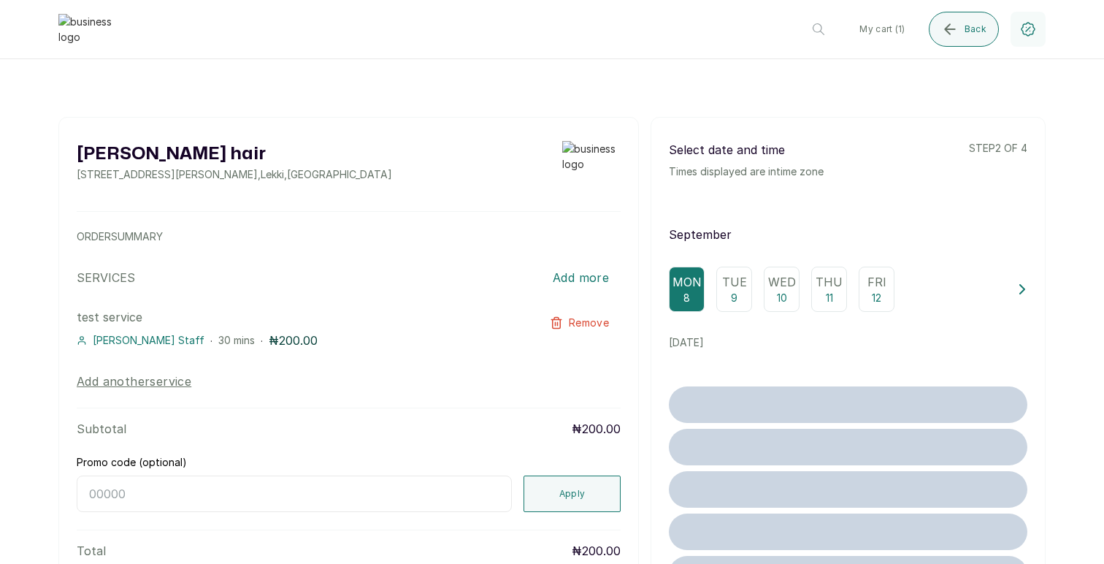
scroll to position [40, 0]
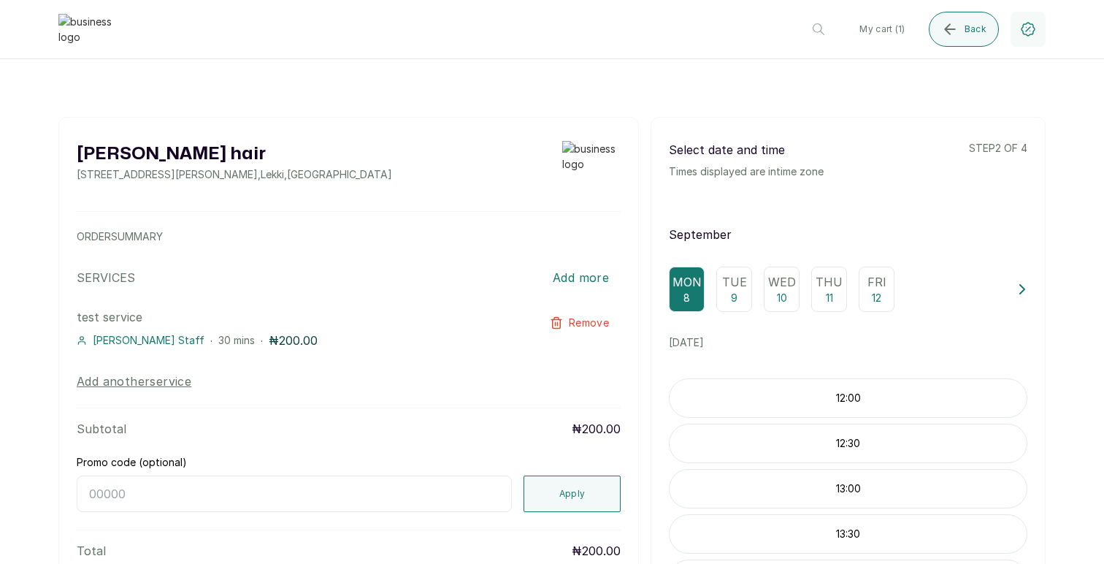
click at [821, 403] on p "12:00" at bounding box center [848, 398] width 357 height 15
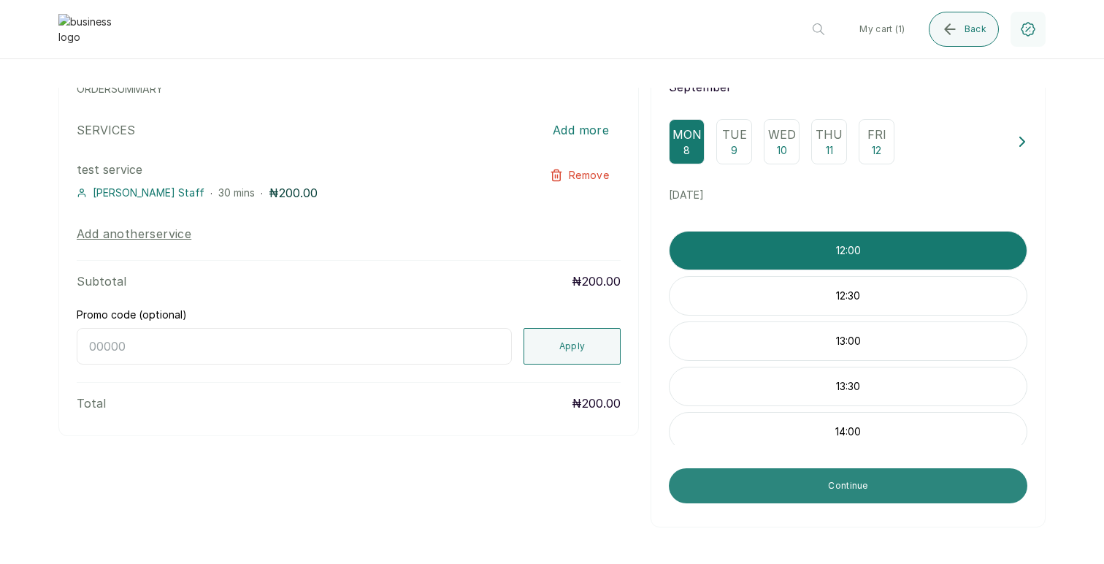
click at [921, 489] on button "Continue" at bounding box center [848, 485] width 359 height 35
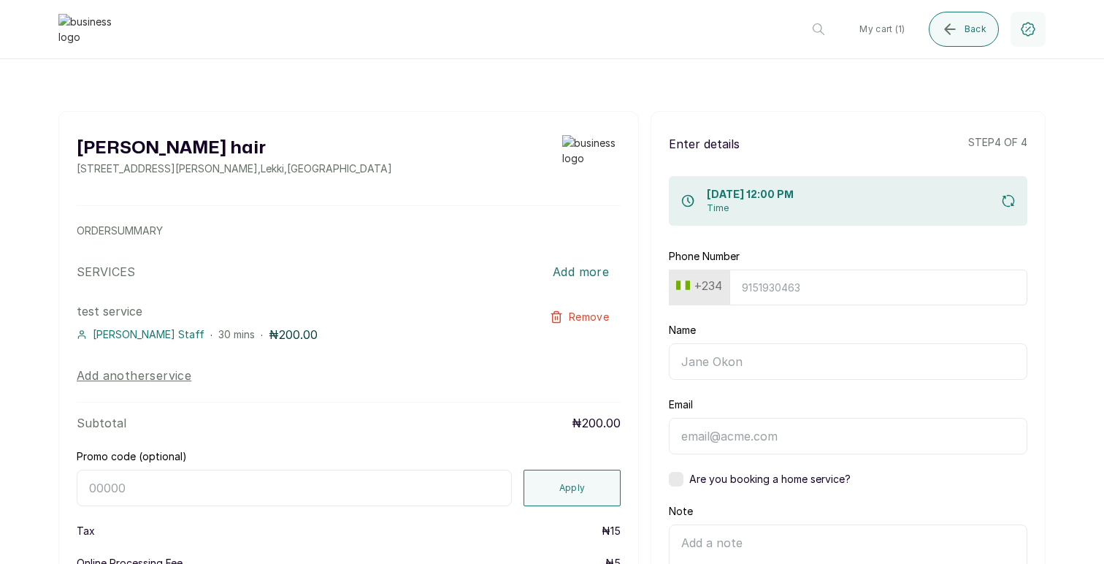
scroll to position [0, 0]
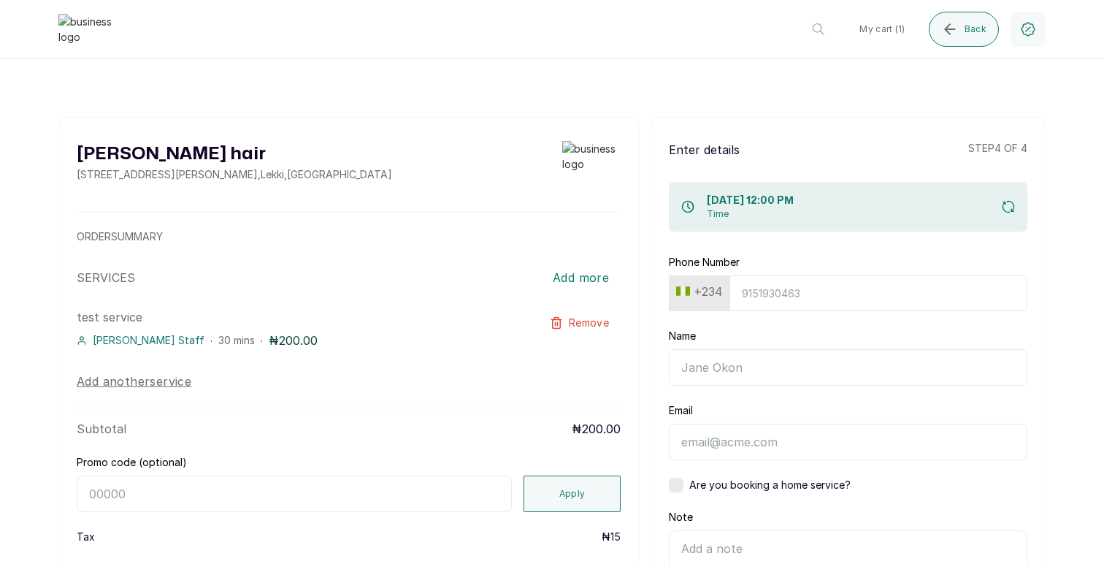
click at [711, 293] on button "+234" at bounding box center [699, 291] width 58 height 23
type input "unit"
click at [715, 415] on span "[GEOGRAPHIC_DATA]" at bounding box center [742, 412] width 101 height 18
click at [770, 287] on input "Phone Number" at bounding box center [871, 293] width 313 height 36
type input "4696197033"
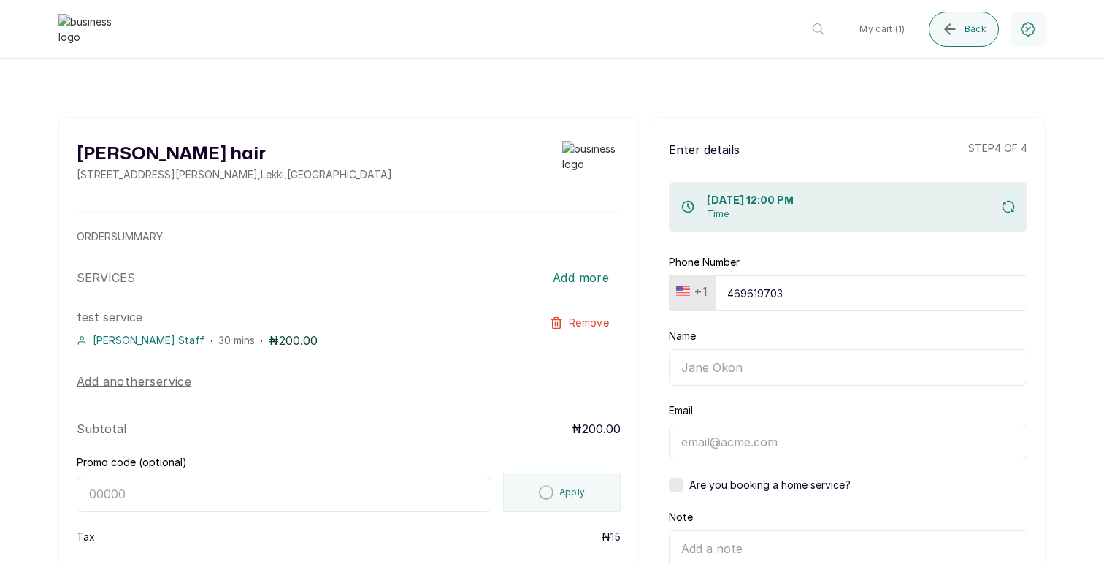
type input "[PERSON_NAME]"
type input "[EMAIL_ADDRESS][DOMAIN_NAME]"
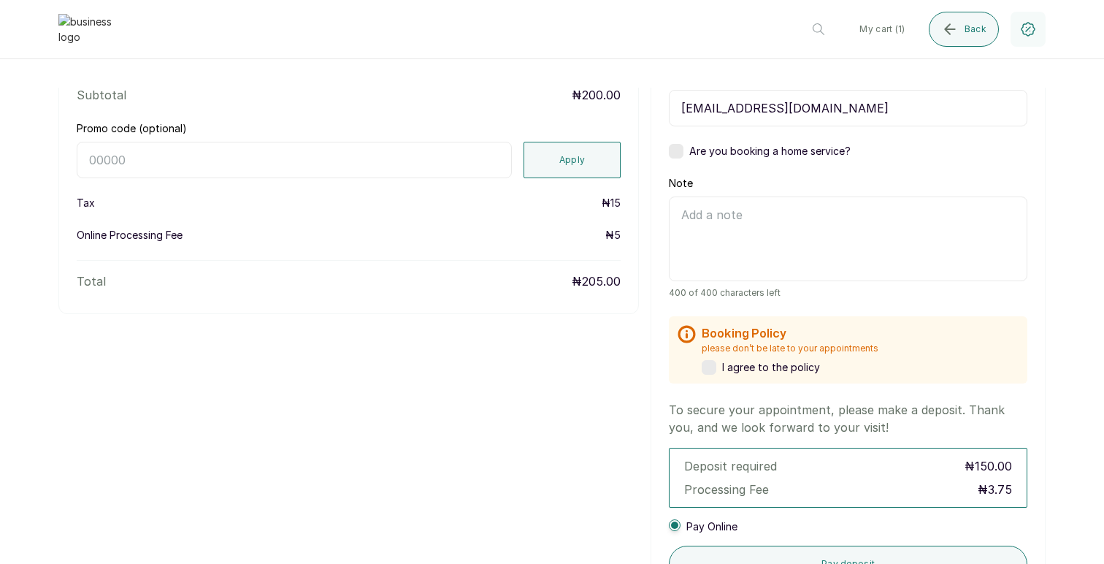
scroll to position [386, 0]
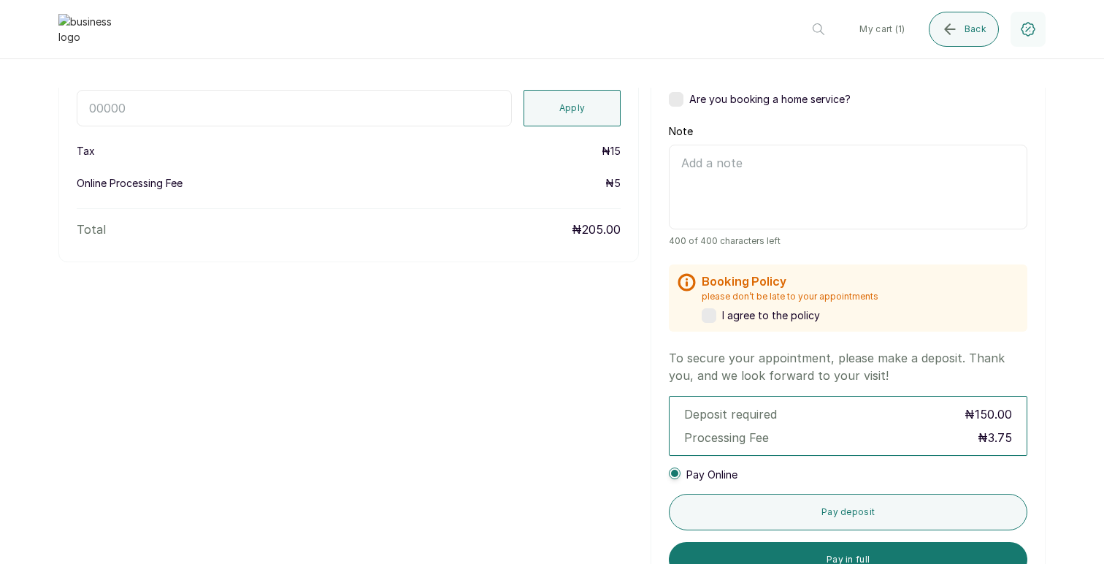
type input "4696197033"
click at [712, 321] on label at bounding box center [709, 315] width 15 height 15
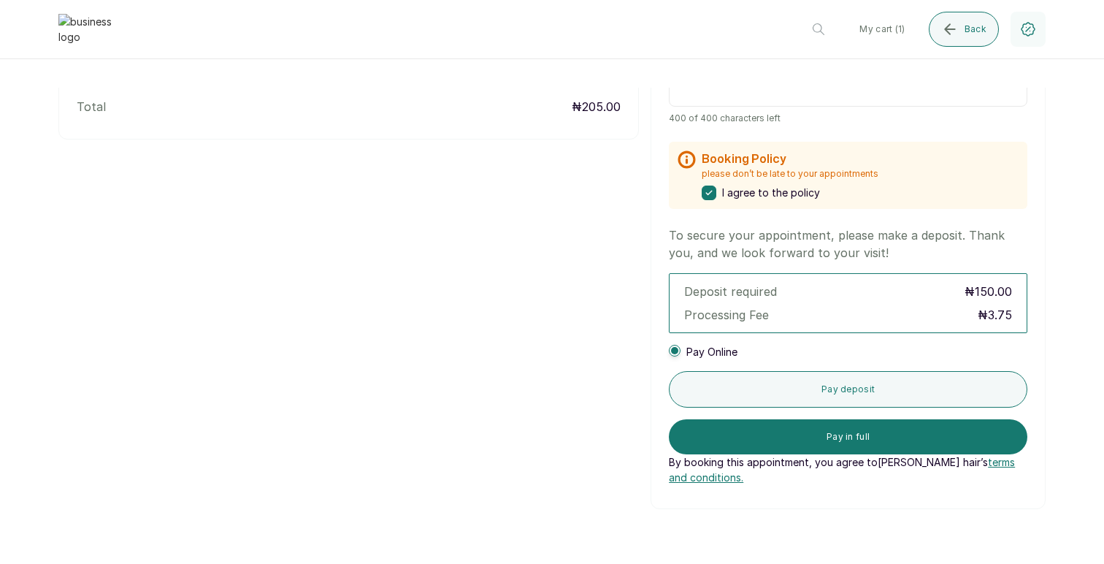
scroll to position [513, 0]
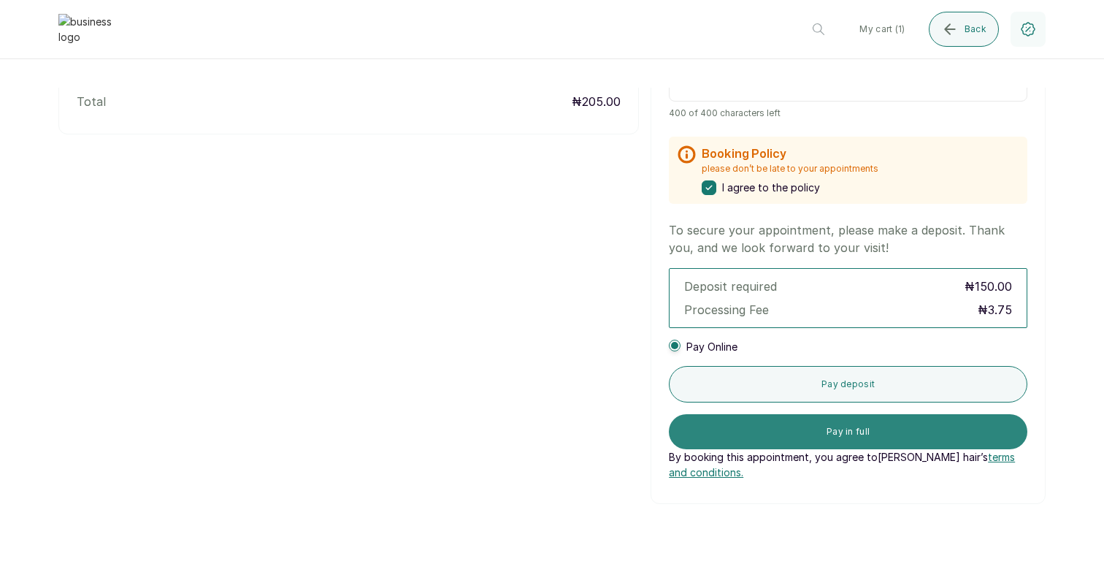
click at [843, 434] on button "Pay in full" at bounding box center [848, 431] width 359 height 35
